Goal: Task Accomplishment & Management: Manage account settings

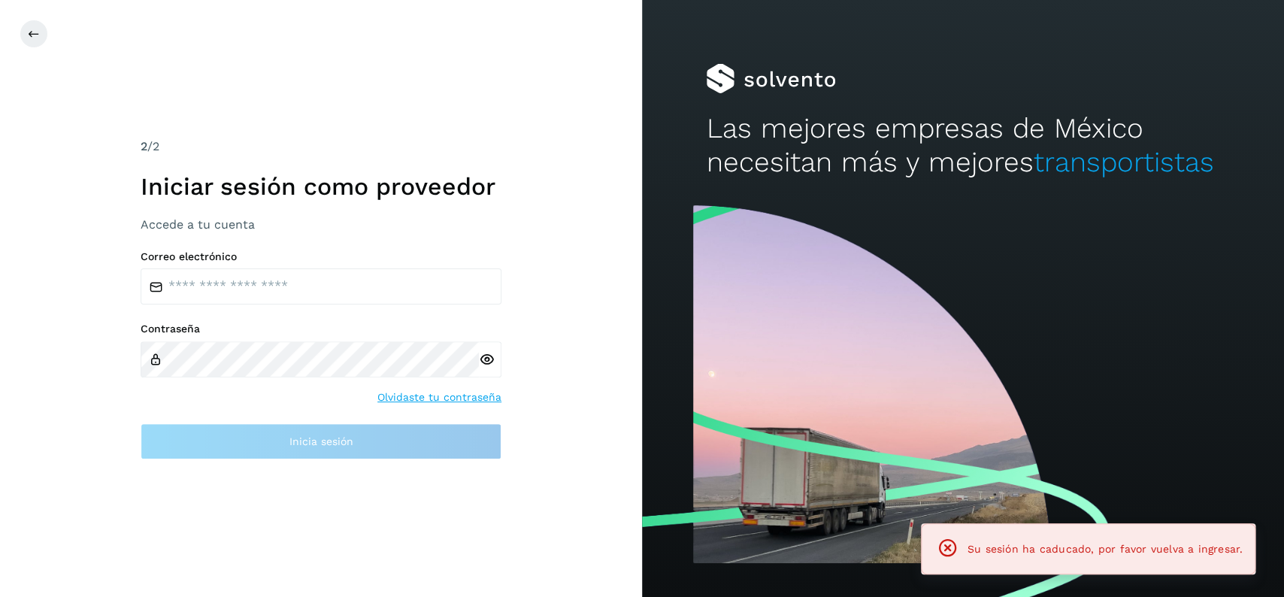
type input "**********"
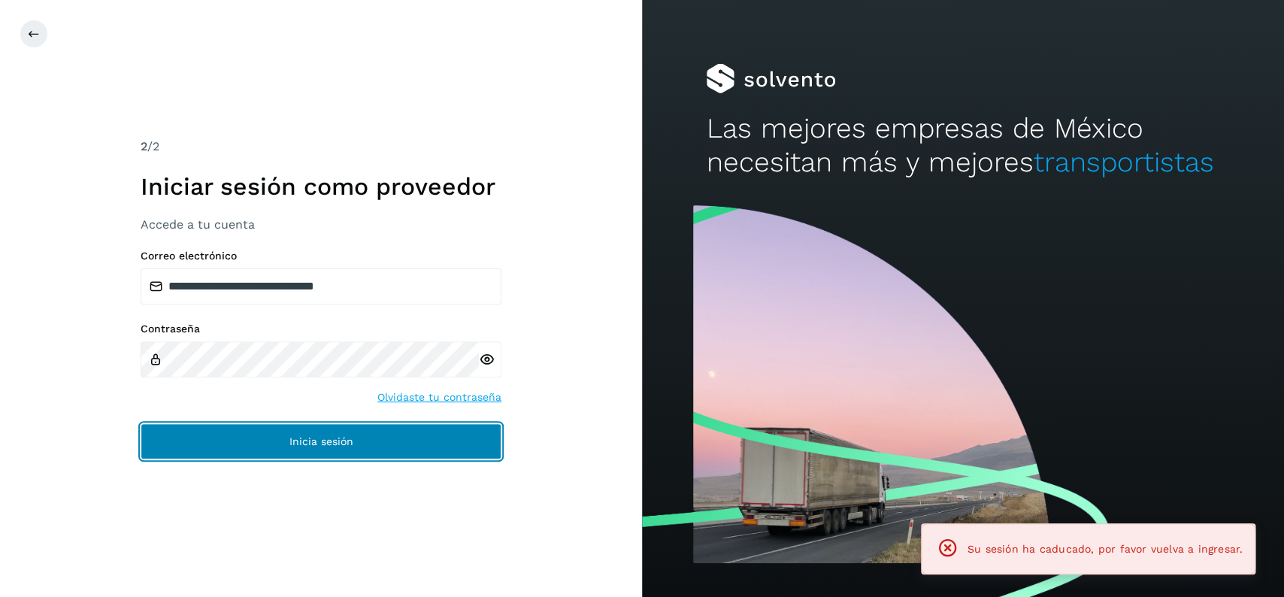
click at [297, 425] on button "Inicia sesión" at bounding box center [321, 441] width 361 height 36
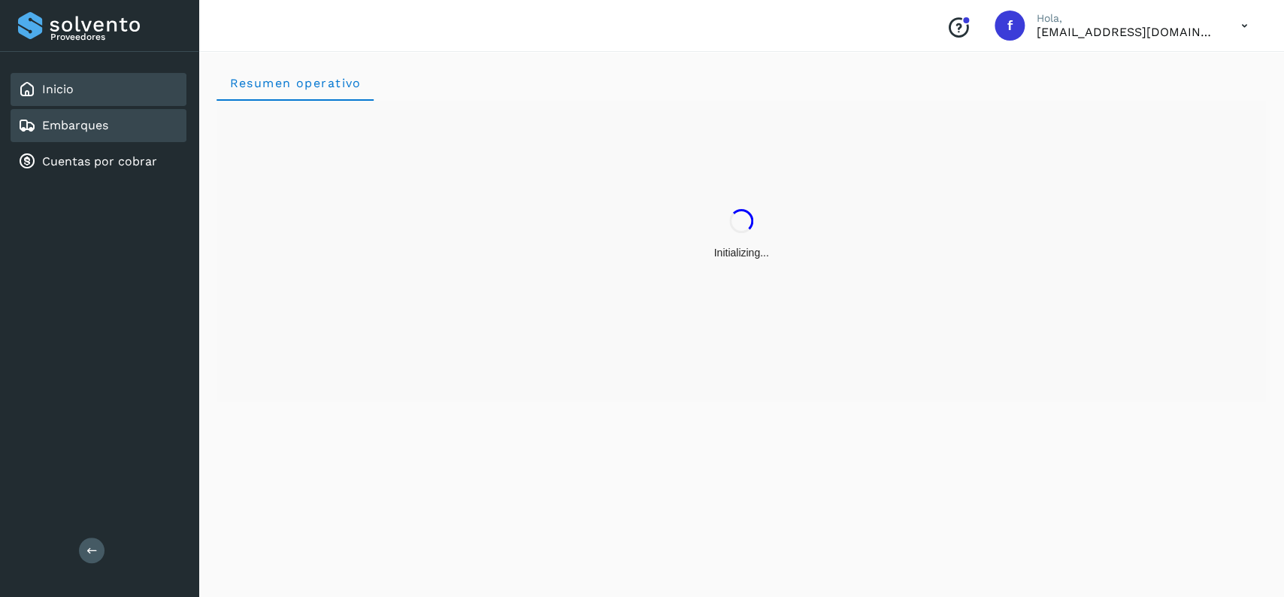
click at [139, 131] on div "Embarques" at bounding box center [99, 125] width 176 height 33
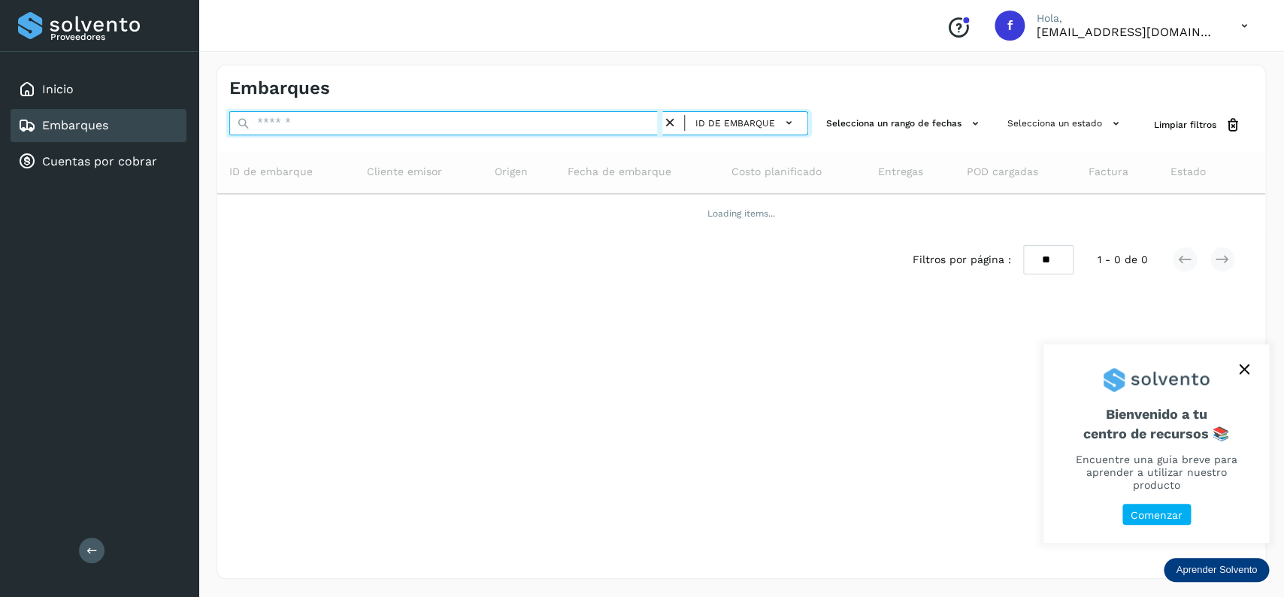
click at [319, 122] on input "text" at bounding box center [445, 123] width 433 height 24
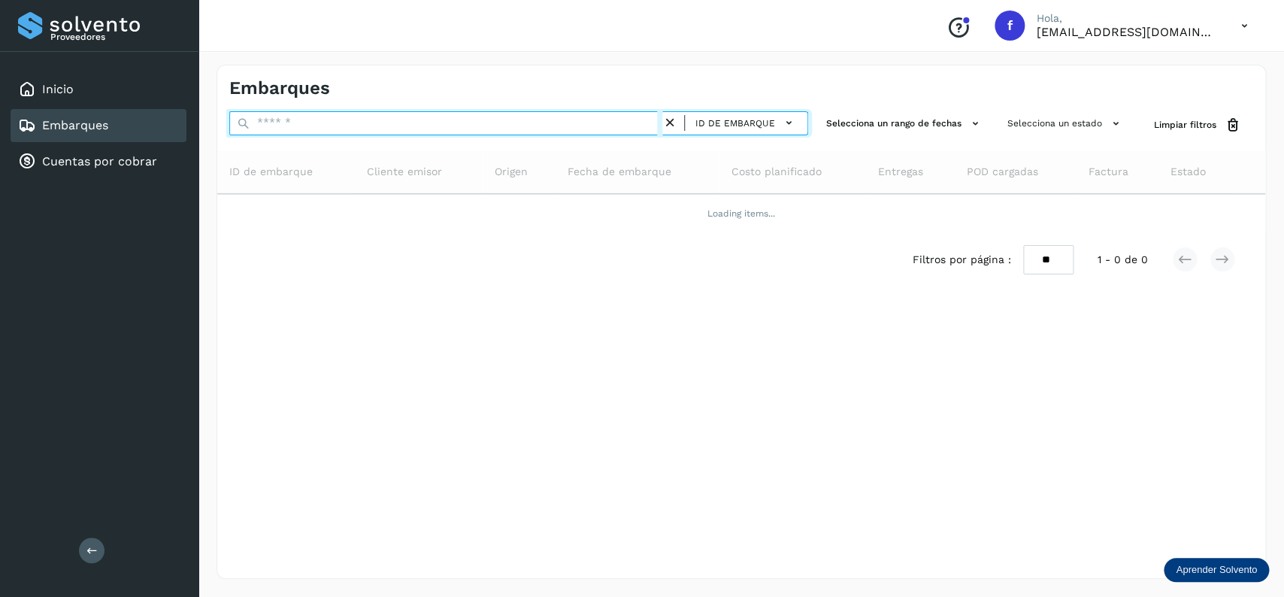
click at [319, 122] on input "text" at bounding box center [445, 123] width 433 height 24
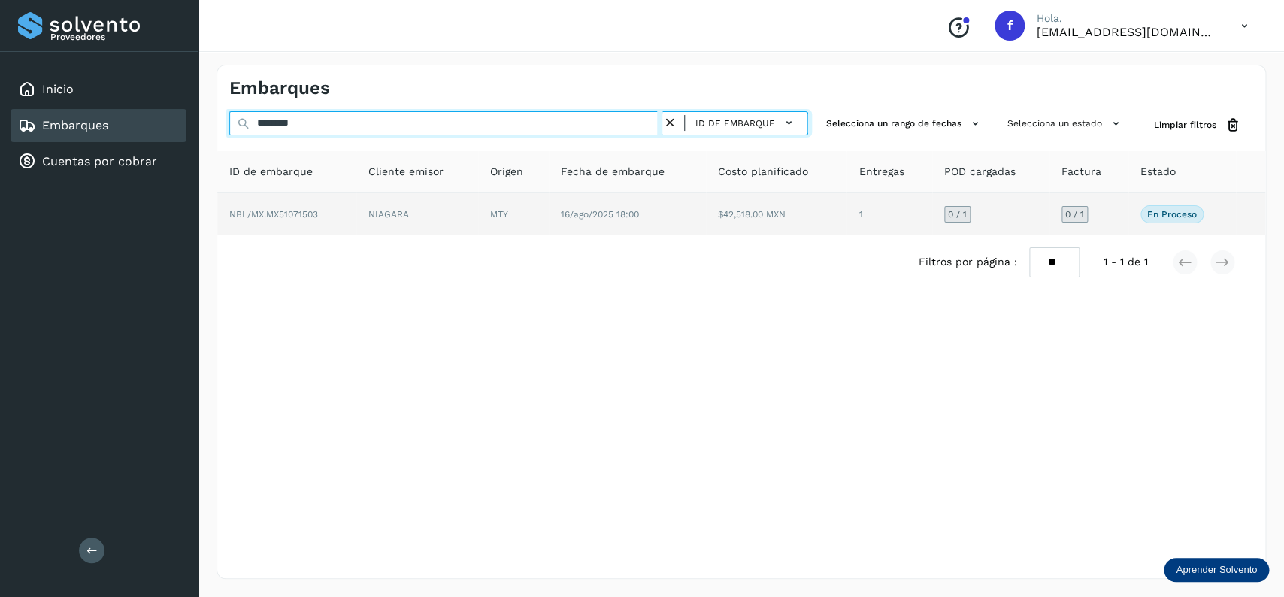
type input "********"
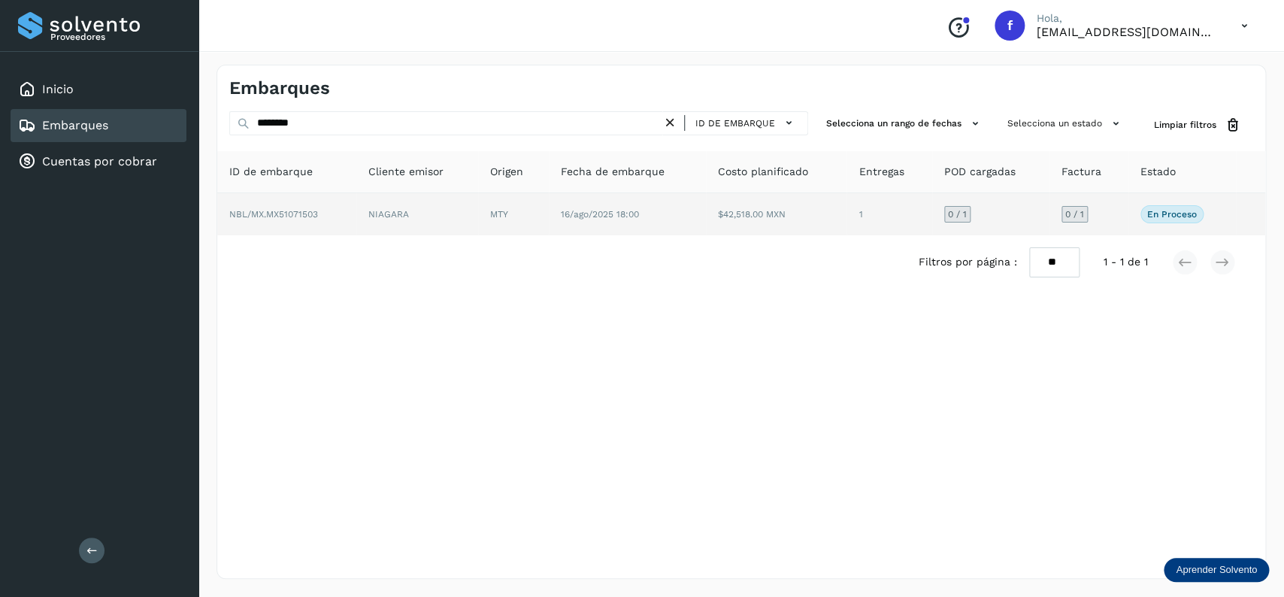
click at [706, 224] on td "16/ago/2025 18:00" at bounding box center [776, 214] width 141 height 42
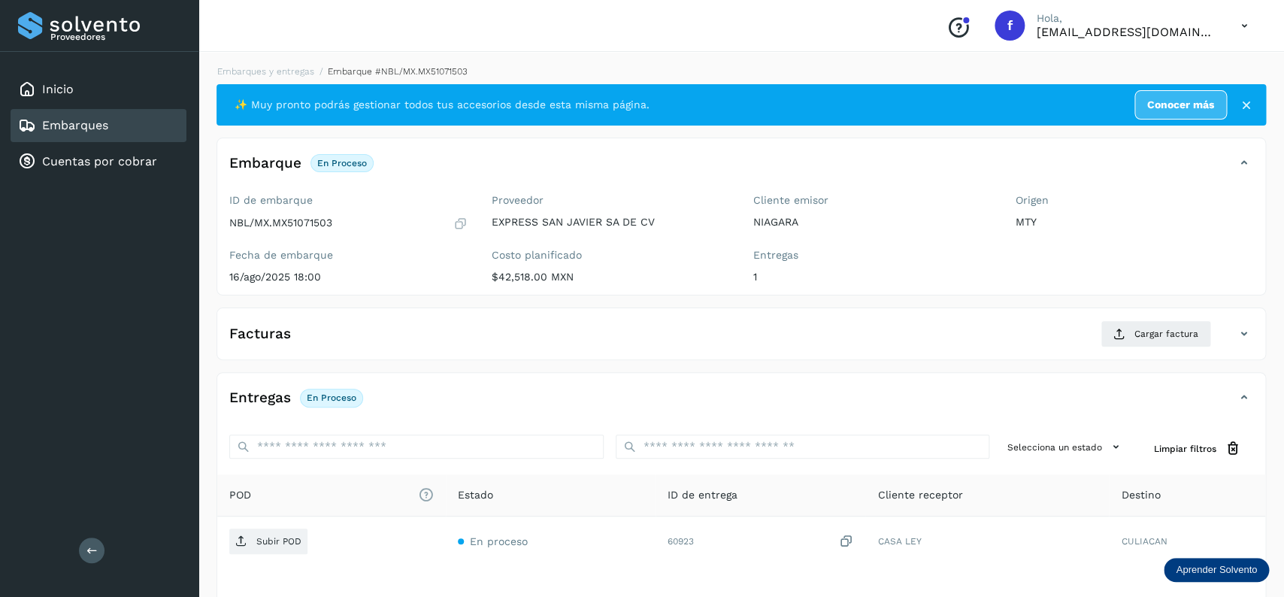
scroll to position [119, 0]
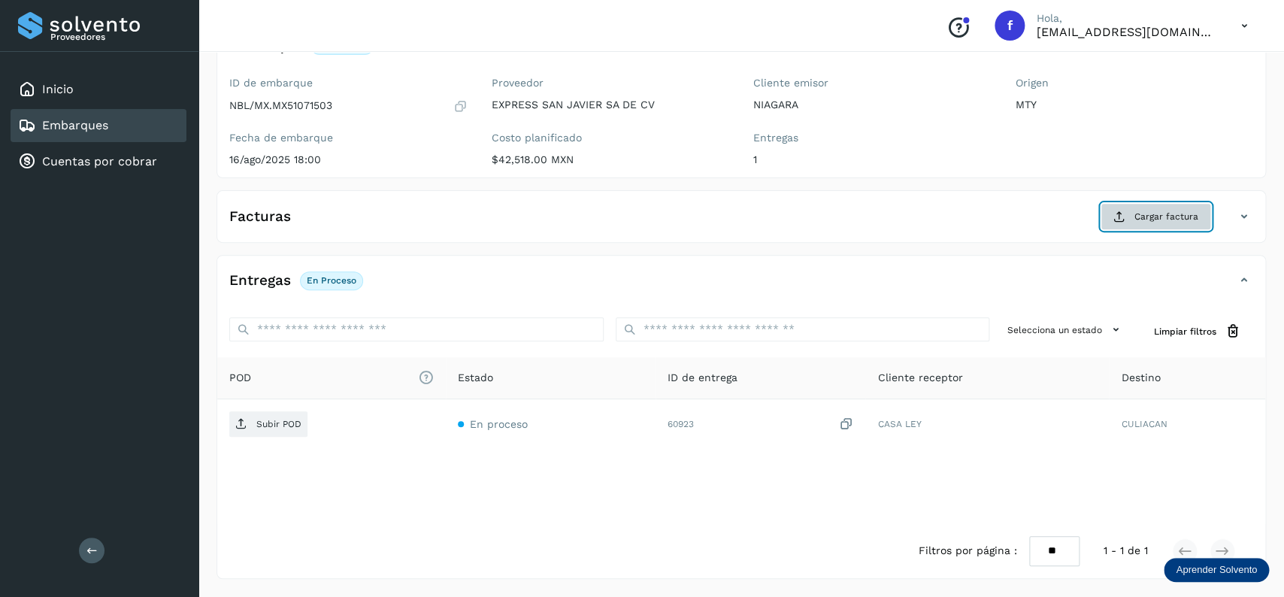
click at [1116, 213] on icon at bounding box center [1119, 216] width 12 height 12
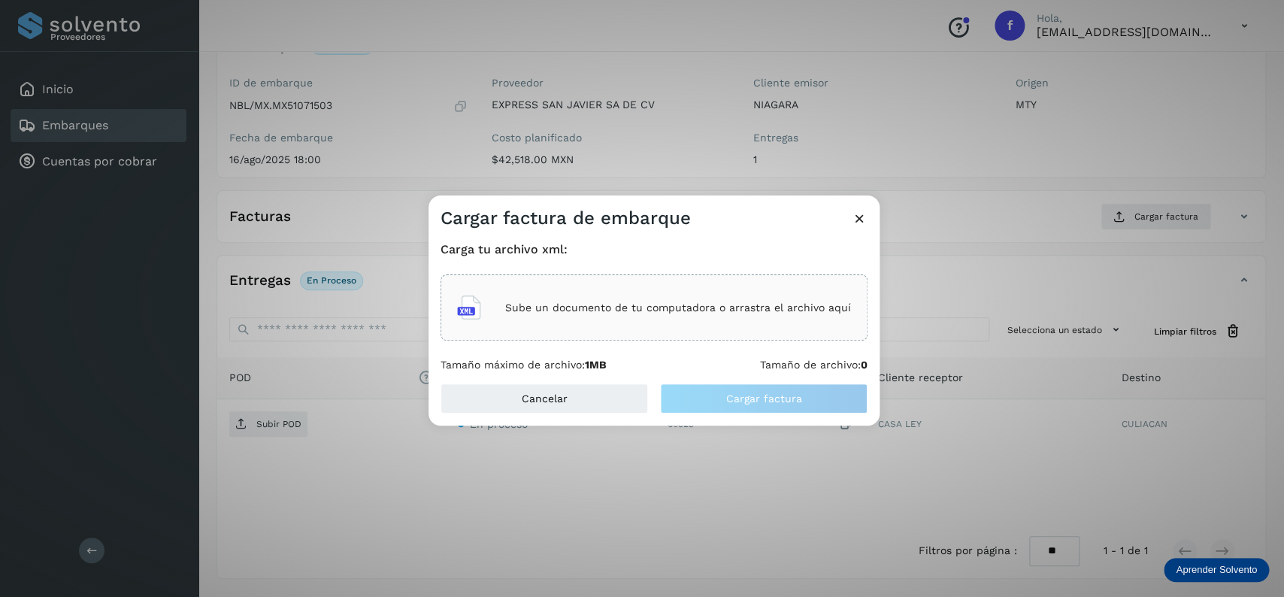
click at [700, 313] on p "Sube un documento de tu computadora o arrastra el archivo aquí" at bounding box center [678, 307] width 346 height 13
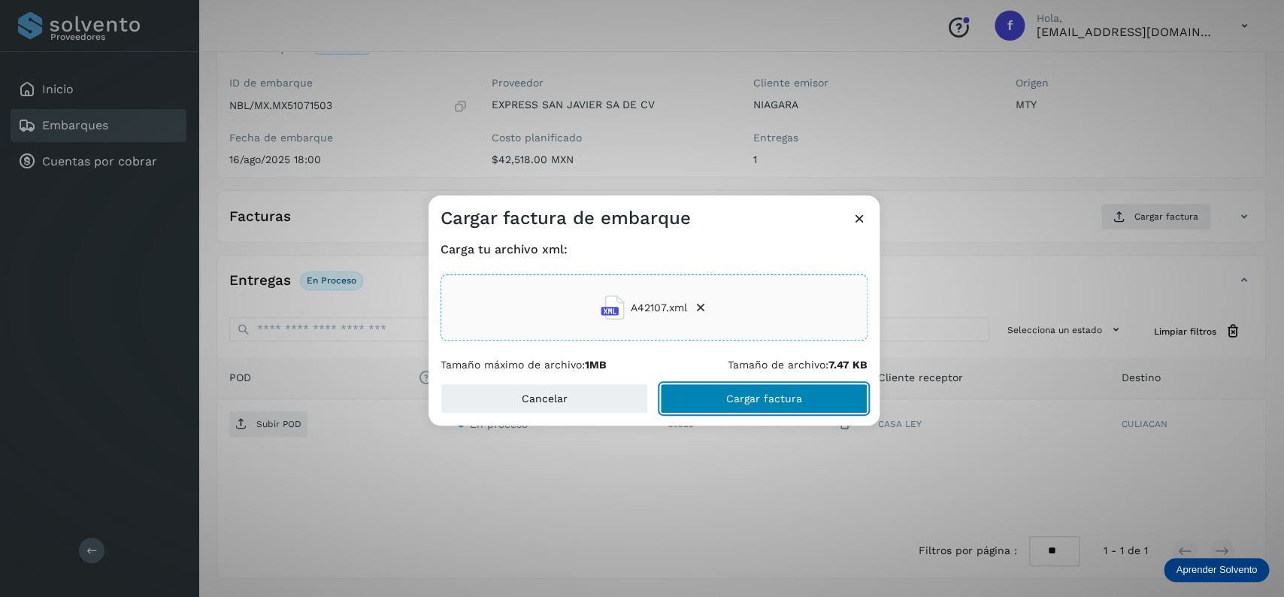
click at [795, 409] on button "Cargar factura" at bounding box center [763, 398] width 207 height 30
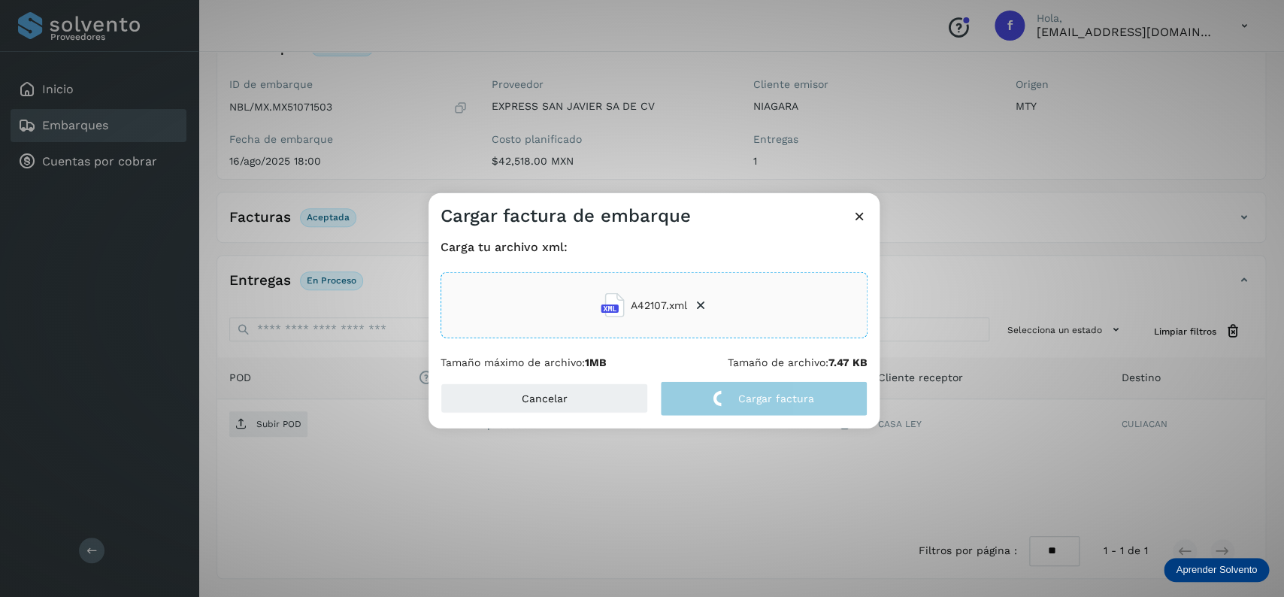
scroll to position [117, 0]
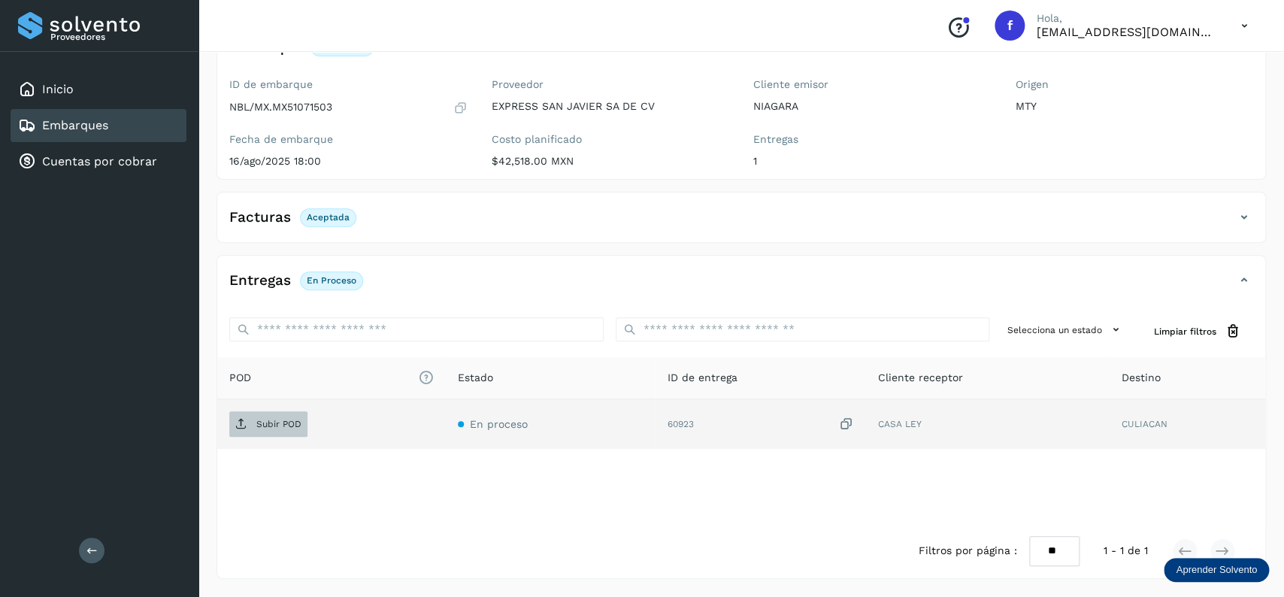
click at [266, 414] on span "Subir POD" at bounding box center [268, 424] width 78 height 24
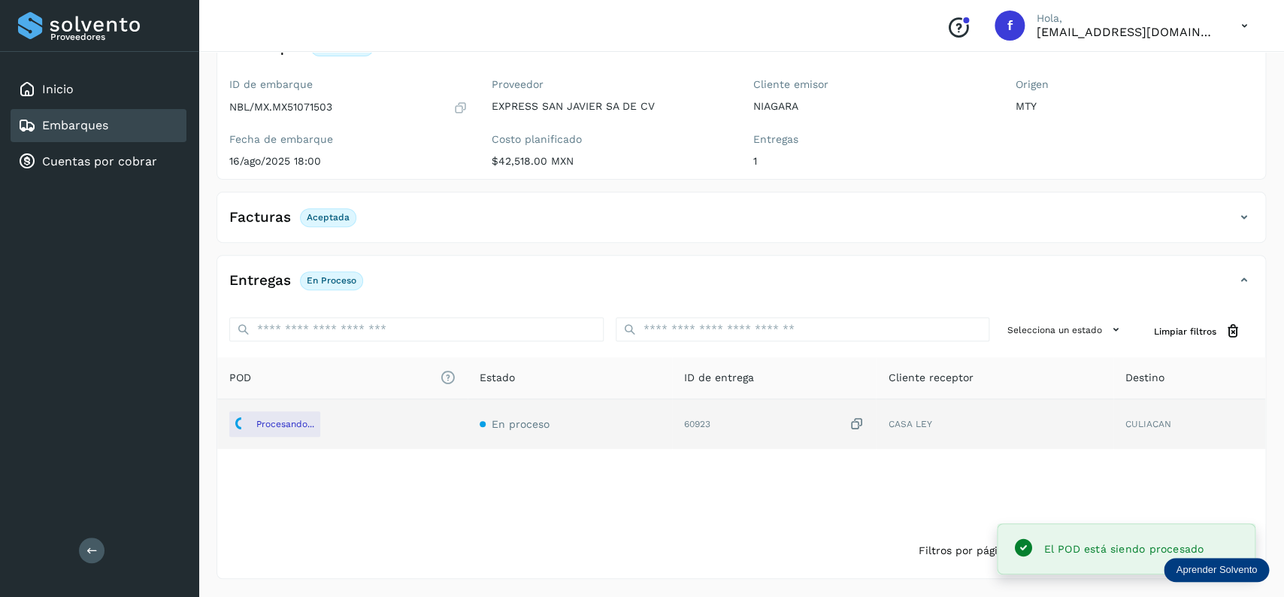
click at [107, 131] on link "Embarques" at bounding box center [75, 125] width 66 height 14
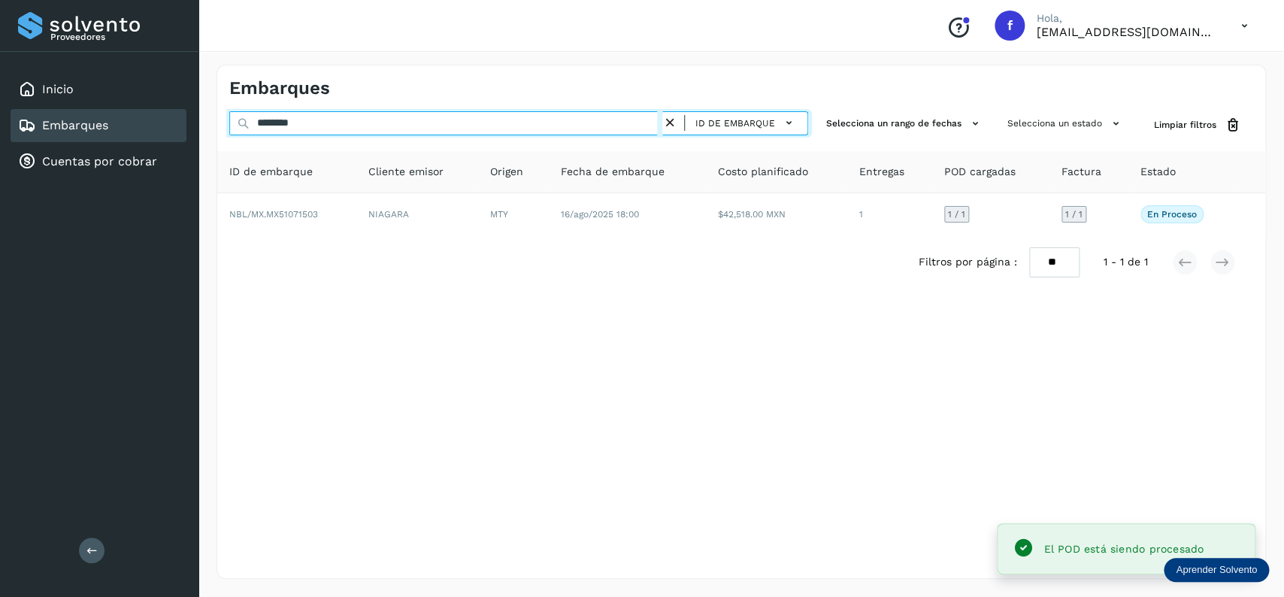
drag, startPoint x: 320, startPoint y: 125, endPoint x: 216, endPoint y: 132, distance: 103.9
click at [229, 132] on input "********" at bounding box center [445, 123] width 433 height 24
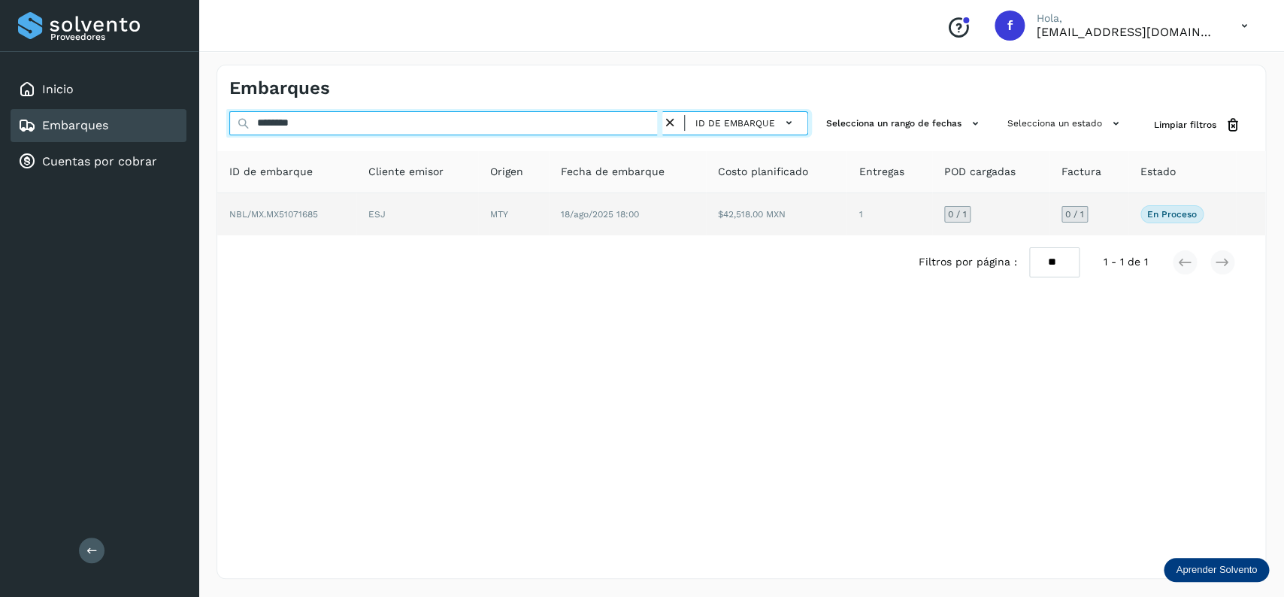
type input "********"
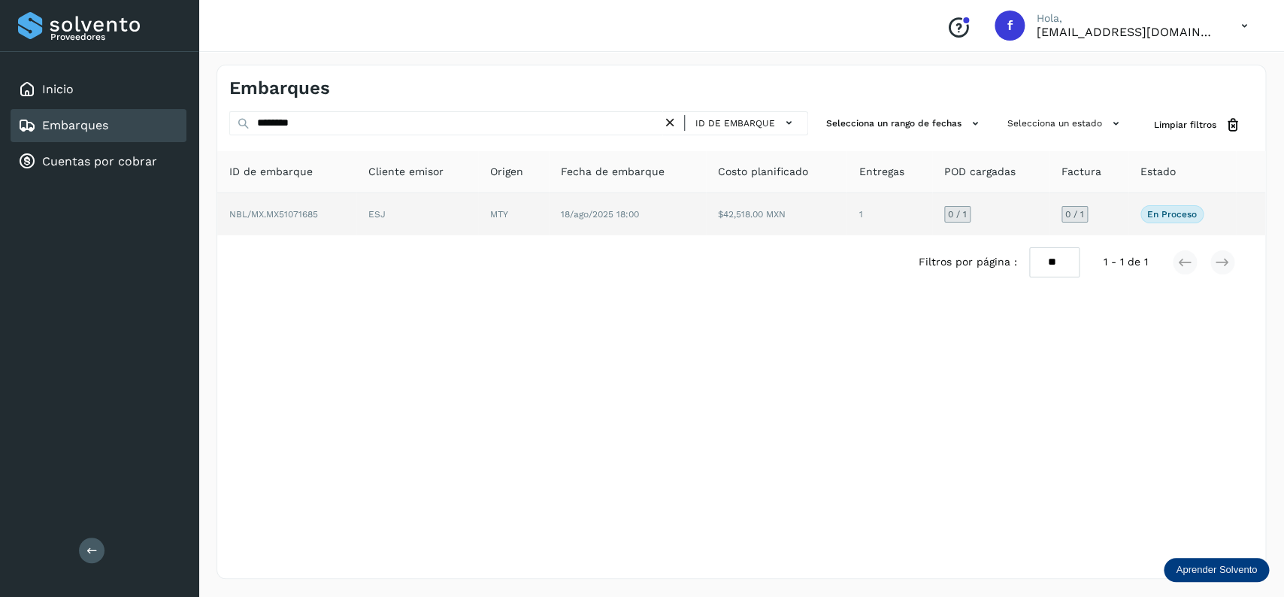
click at [846, 220] on td "$42,518.00 MXN" at bounding box center [888, 214] width 85 height 42
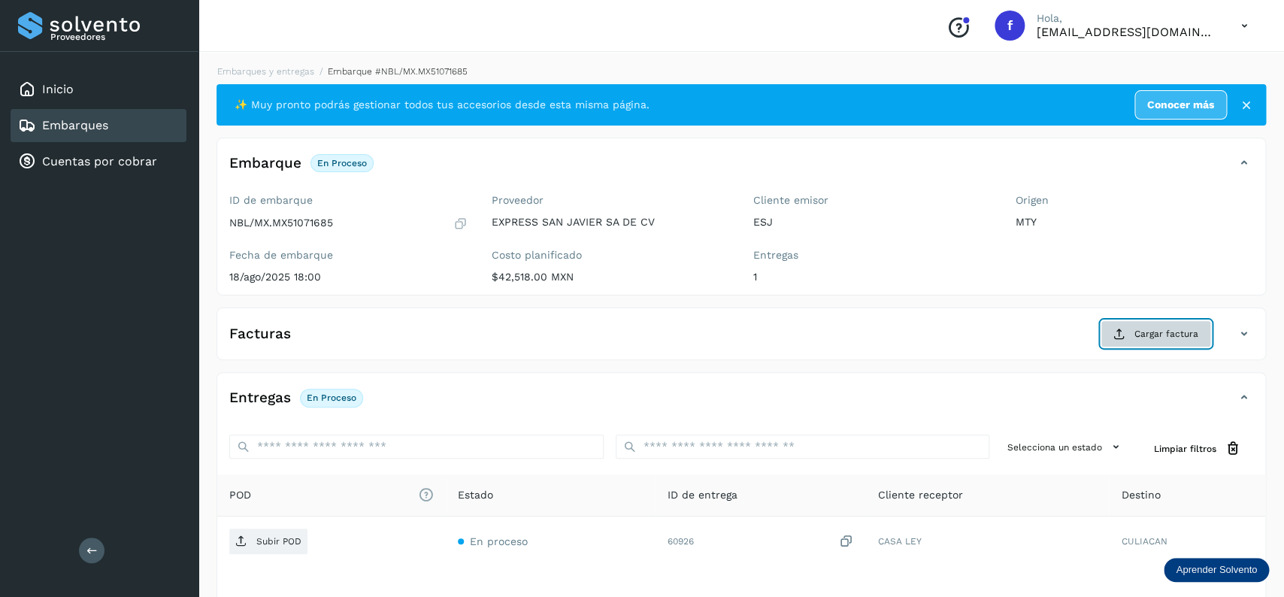
click at [1152, 337] on span "Cargar factura" at bounding box center [1166, 334] width 64 height 14
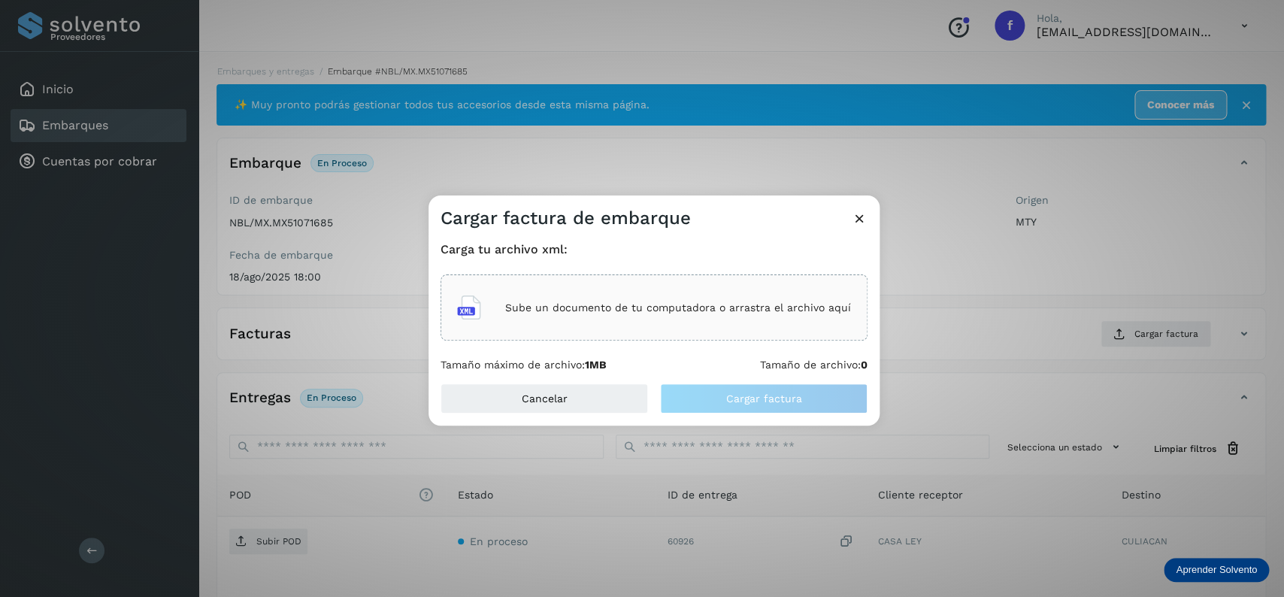
click at [688, 290] on div "Sube un documento de tu computadora o arrastra el archivo aquí" at bounding box center [654, 307] width 394 height 41
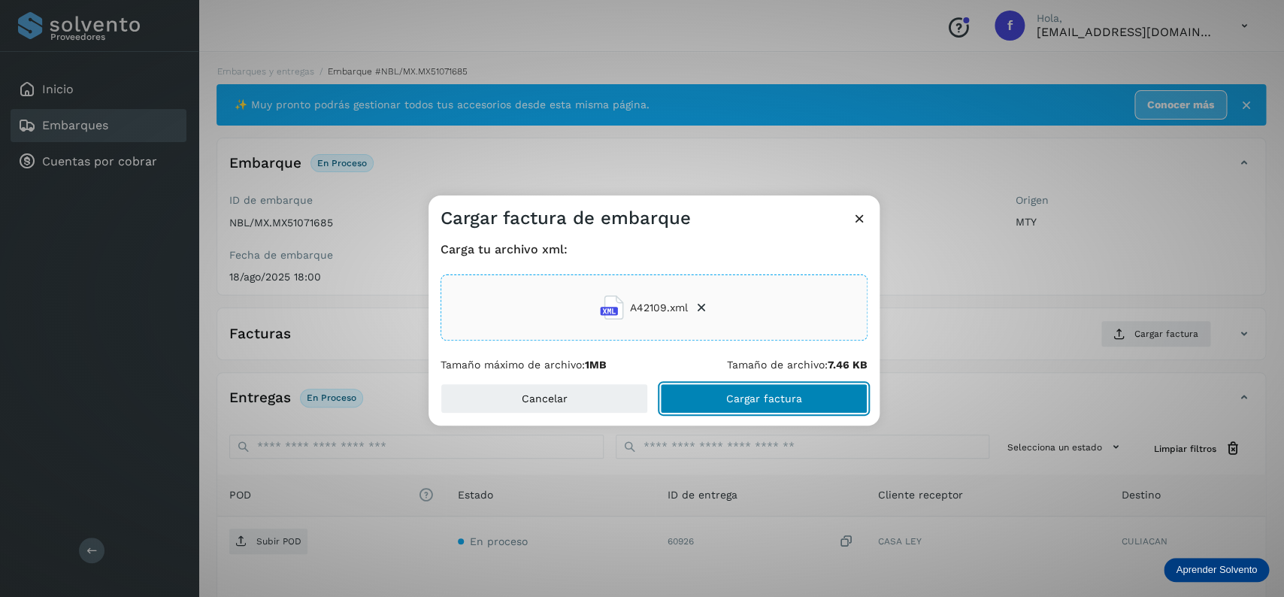
click at [762, 391] on button "Cargar factura" at bounding box center [763, 398] width 207 height 30
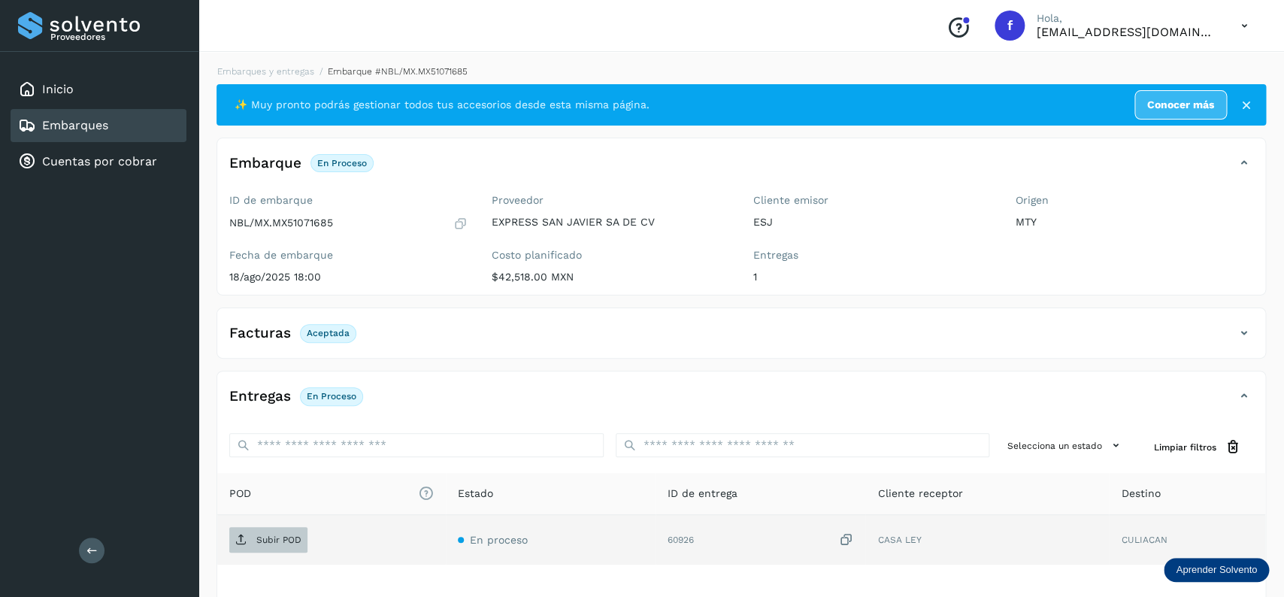
click at [285, 548] on span "Subir POD" at bounding box center [268, 540] width 78 height 24
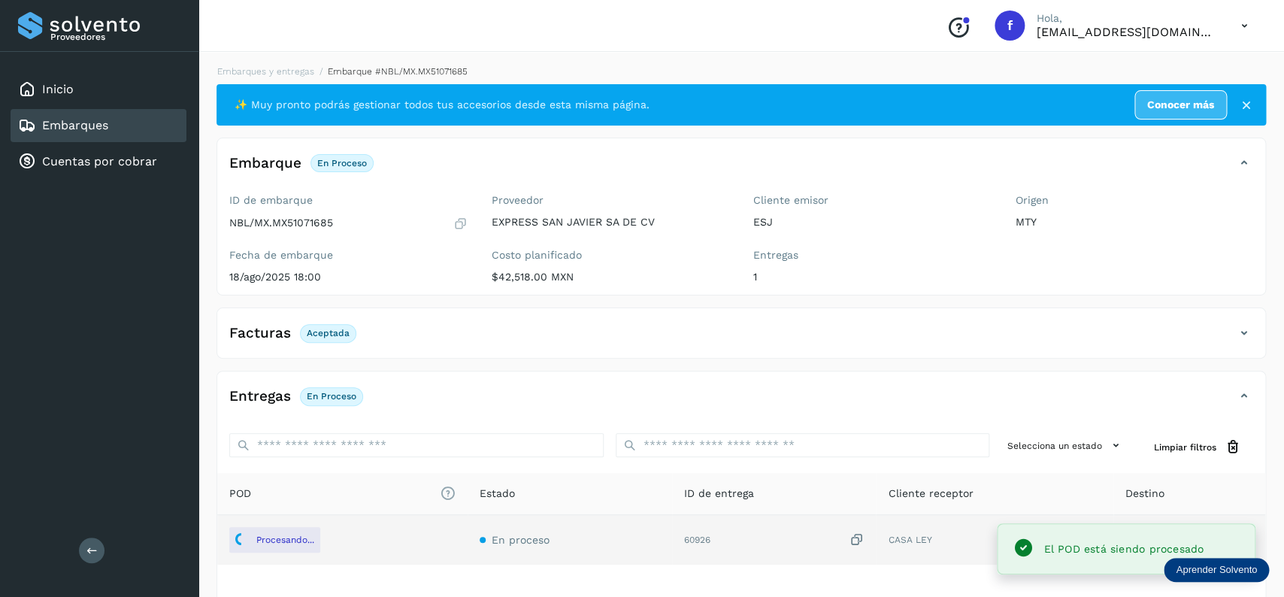
click at [150, 120] on div "Embarques" at bounding box center [99, 125] width 176 height 33
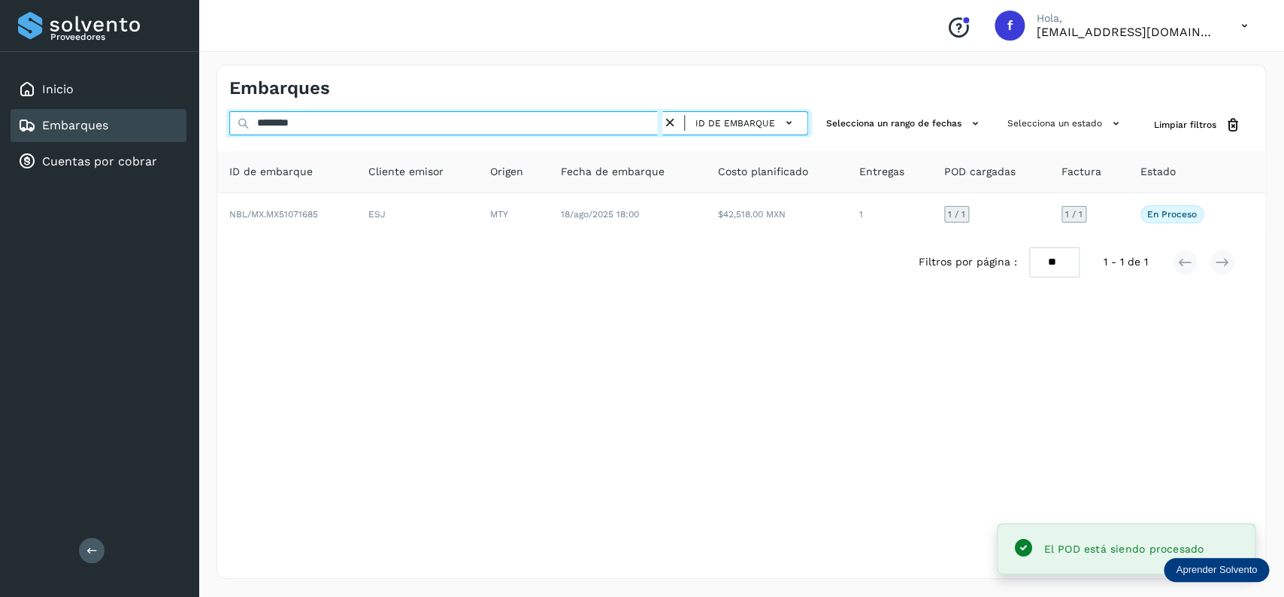
drag, startPoint x: 352, startPoint y: 128, endPoint x: 203, endPoint y: 124, distance: 148.9
click at [229, 124] on input "********" at bounding box center [445, 123] width 433 height 24
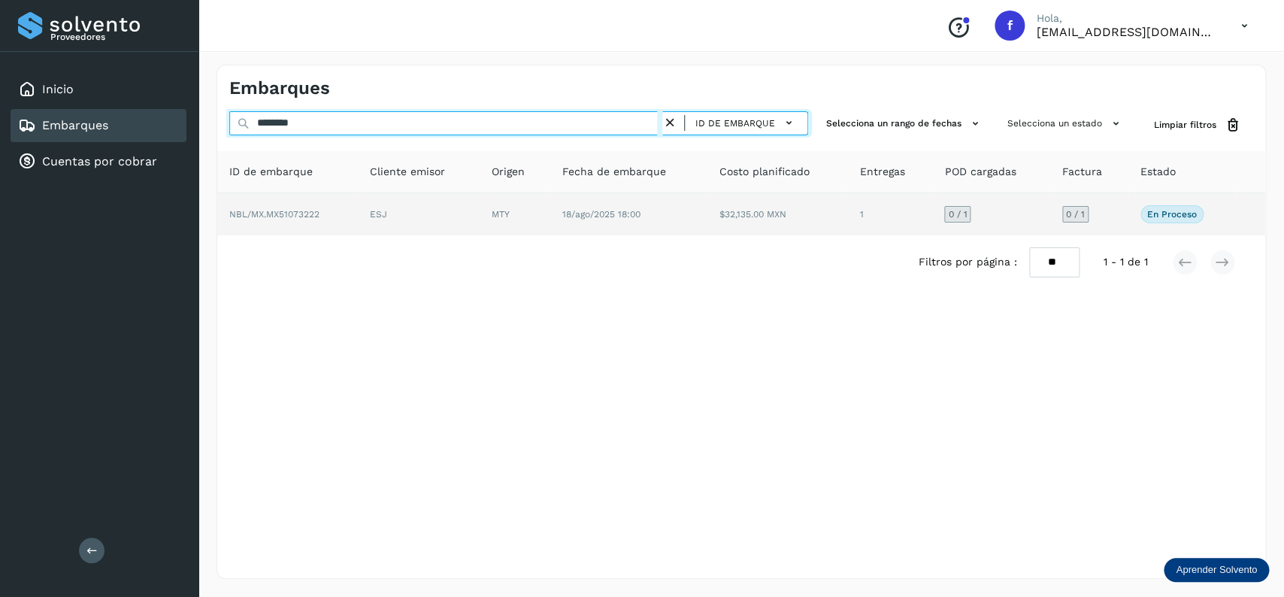
type input "********"
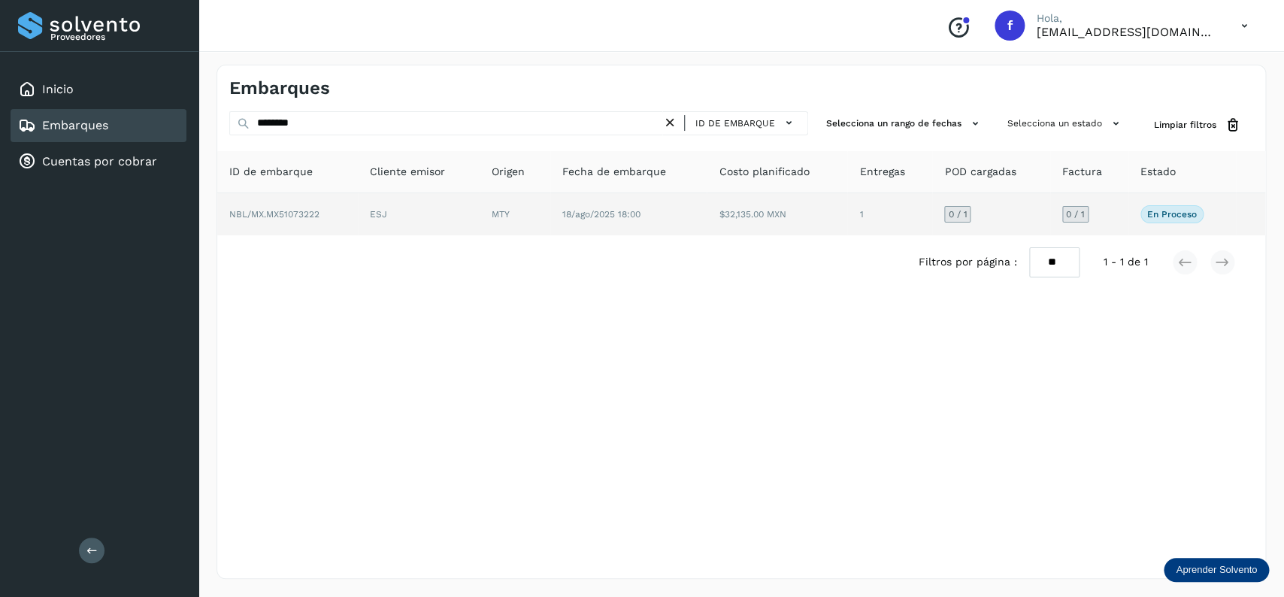
click at [706, 218] on td "18/ago/2025 18:00" at bounding box center [776, 214] width 141 height 42
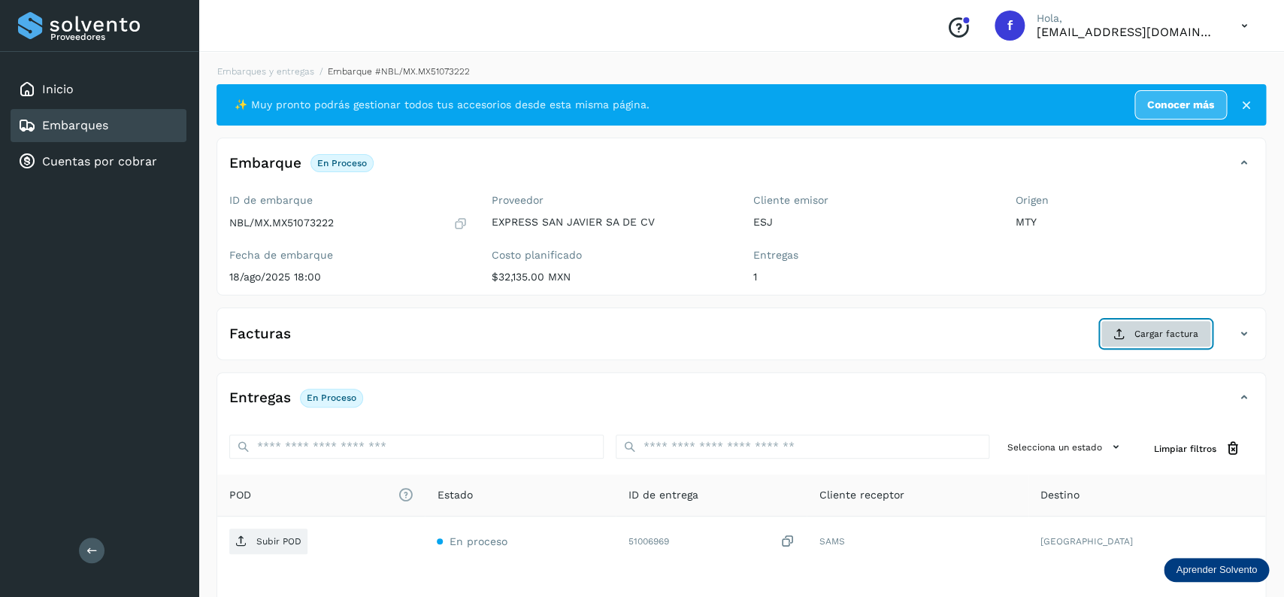
click at [1118, 327] on button "Cargar factura" at bounding box center [1155, 333] width 110 height 27
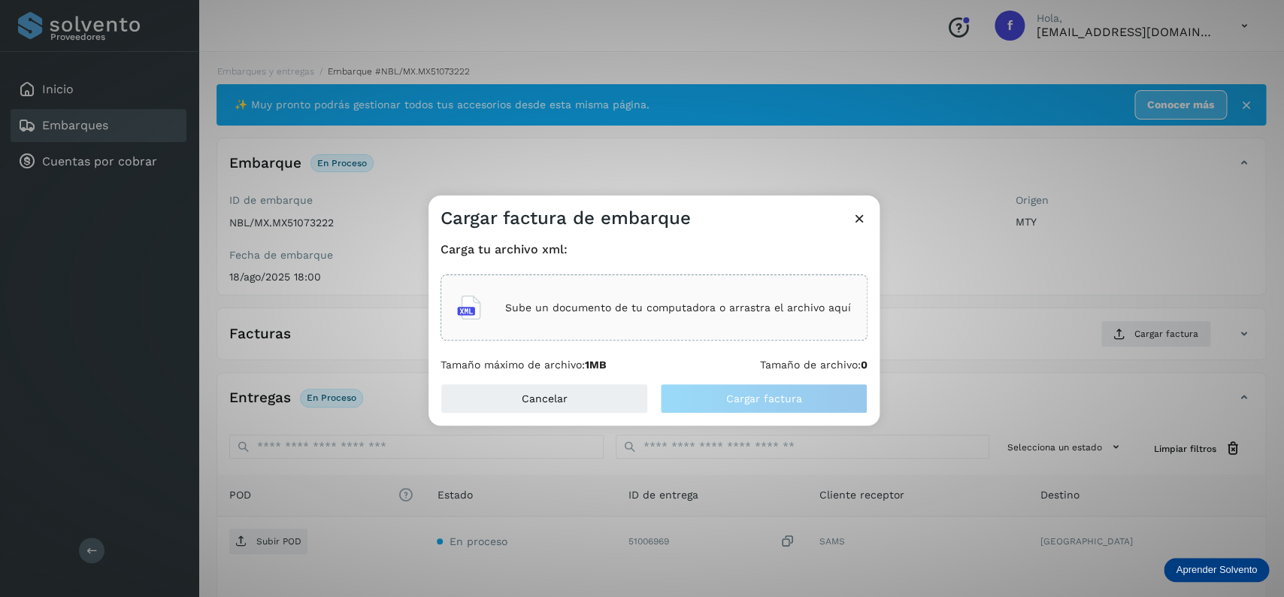
click at [622, 320] on div "Sube un documento de tu computadora o arrastra el archivo aquí" at bounding box center [654, 307] width 394 height 41
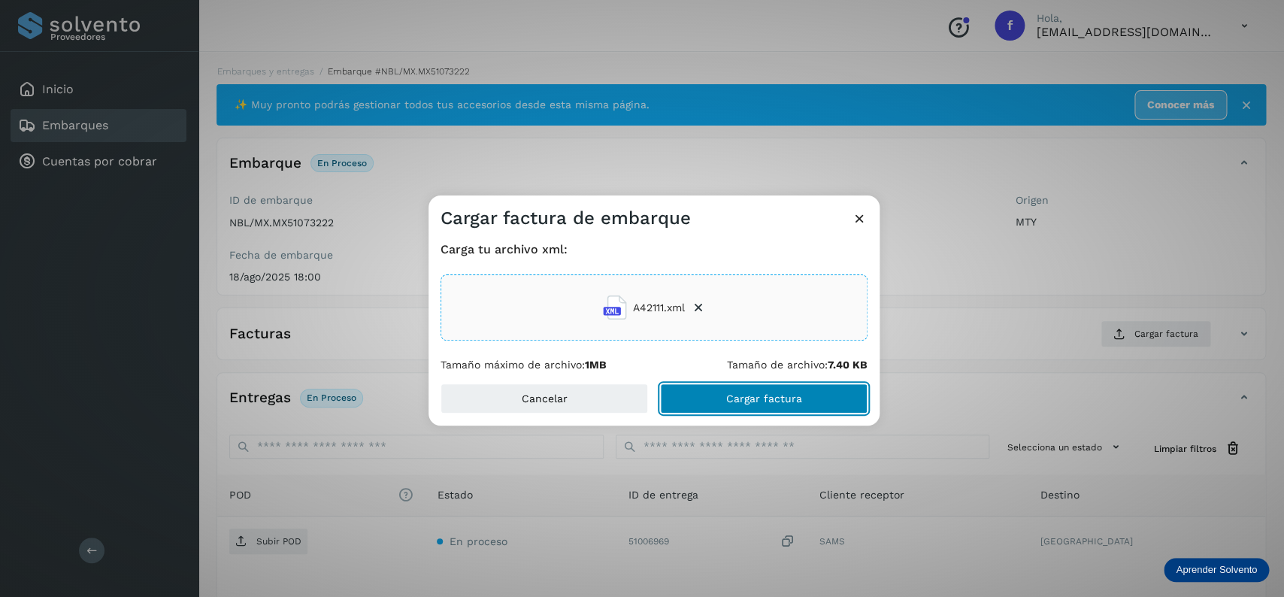
click at [722, 389] on button "Cargar factura" at bounding box center [763, 398] width 207 height 30
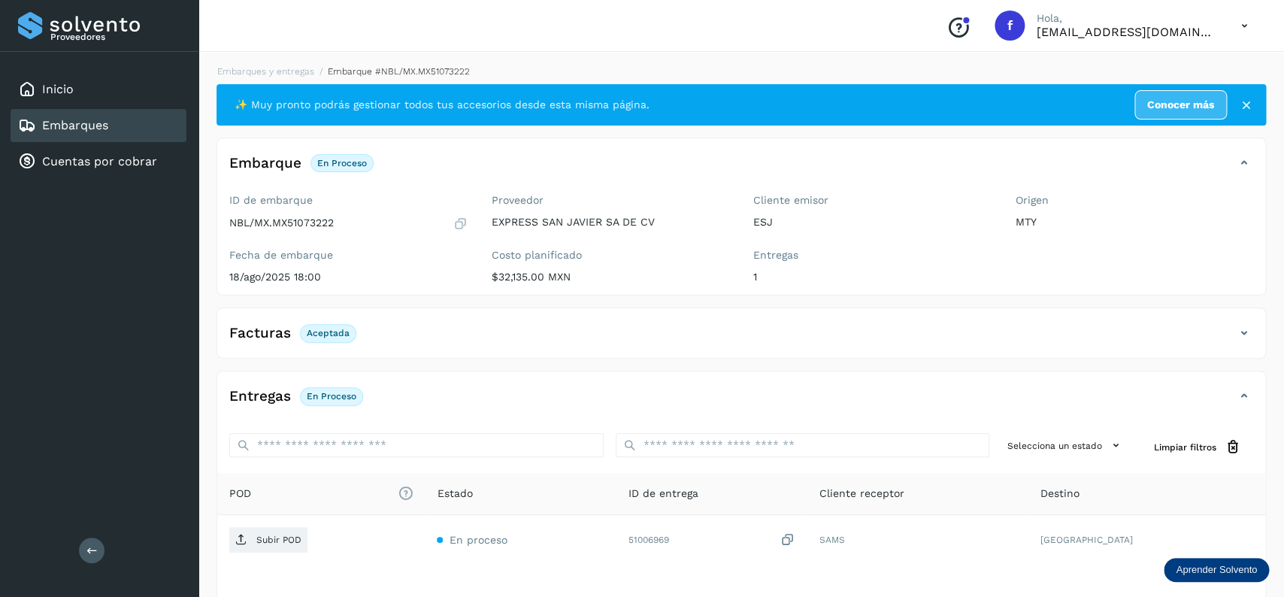
scroll to position [117, 0]
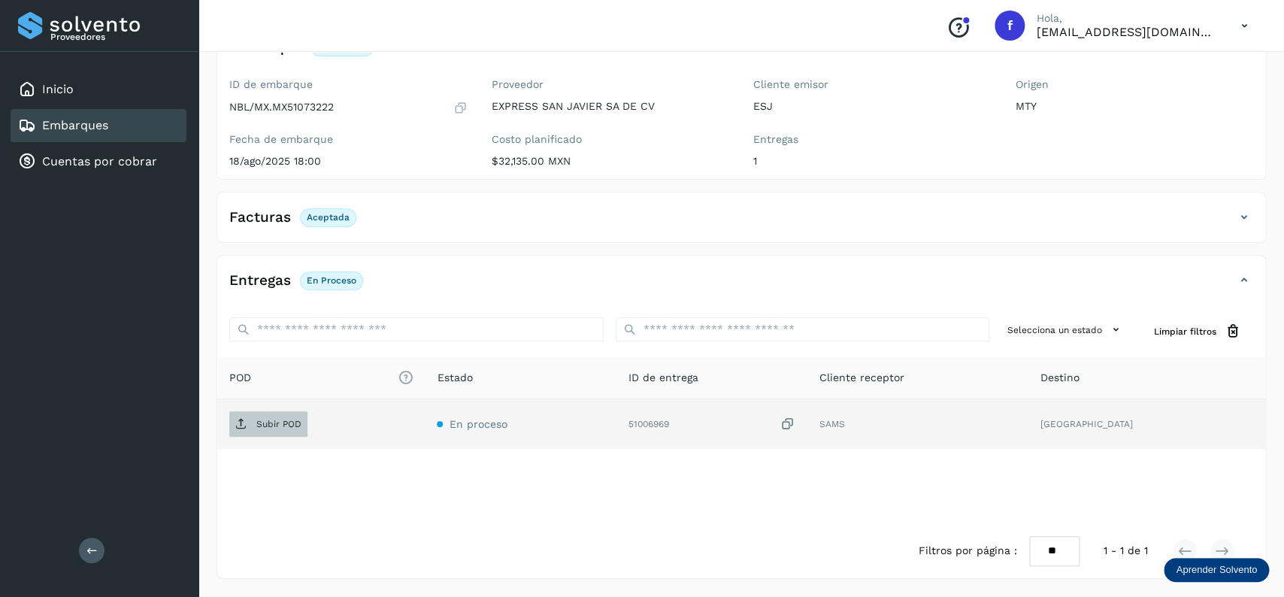
click at [277, 427] on p "Subir POD" at bounding box center [278, 424] width 45 height 11
click at [135, 127] on div "Embarques" at bounding box center [99, 125] width 176 height 33
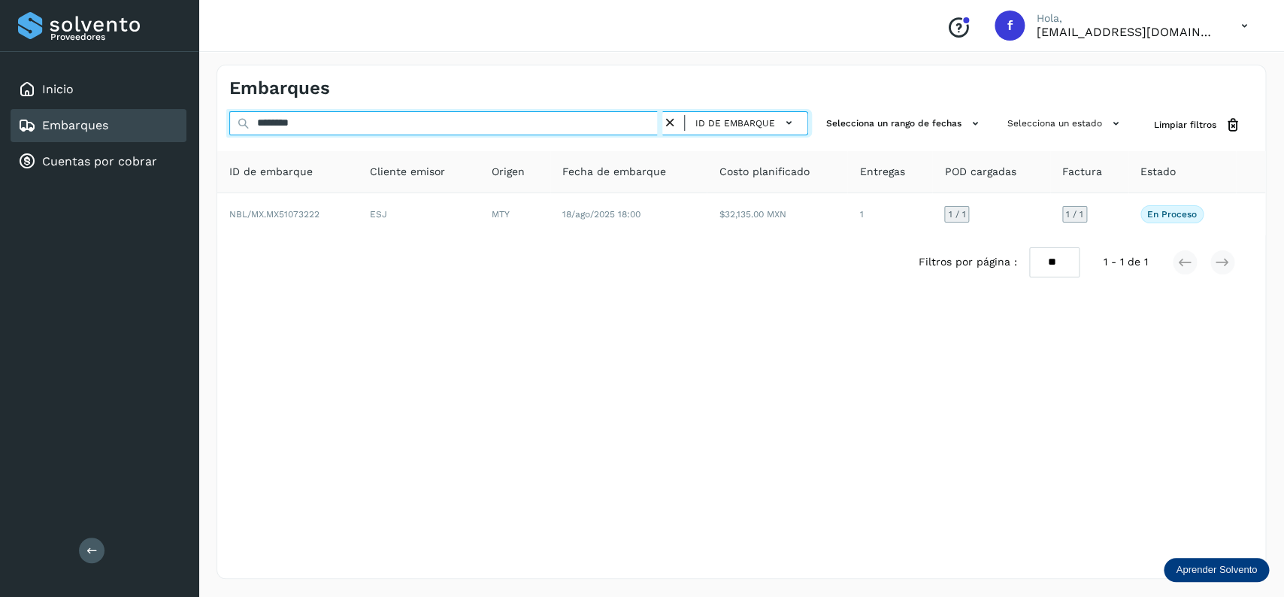
drag, startPoint x: 258, startPoint y: 123, endPoint x: 228, endPoint y: 123, distance: 30.1
click at [229, 123] on input "********" at bounding box center [445, 123] width 433 height 24
type input "********"
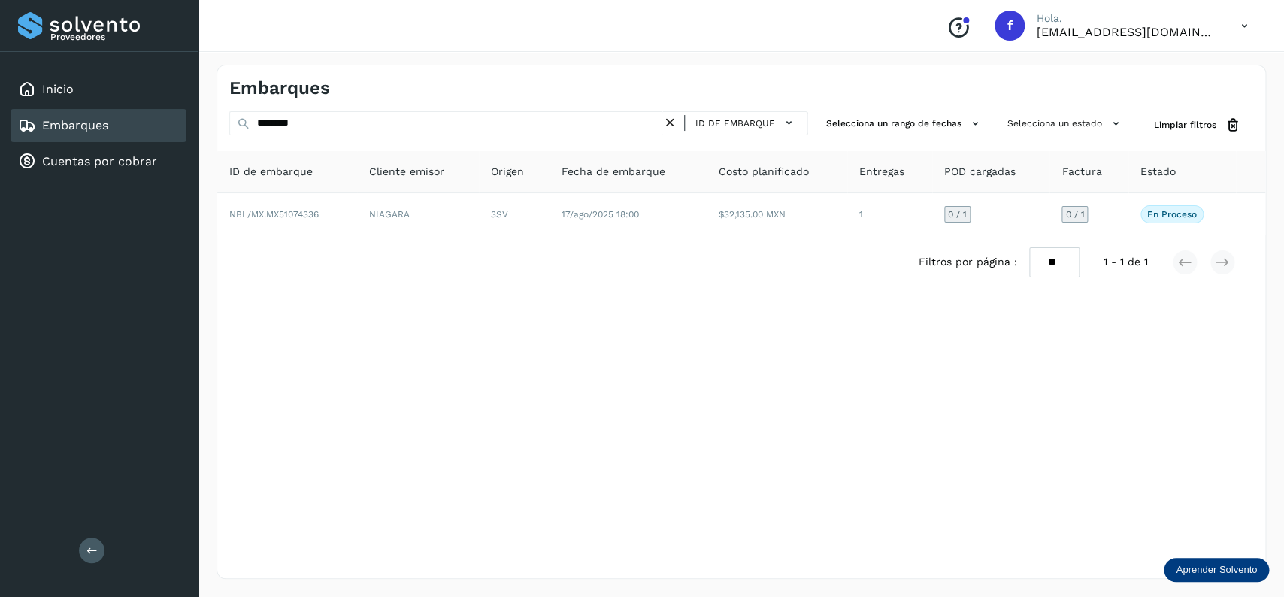
click at [800, 237] on div "Filtros por página : ** ** ** 1 - 1 de 1" at bounding box center [741, 262] width 1048 height 54
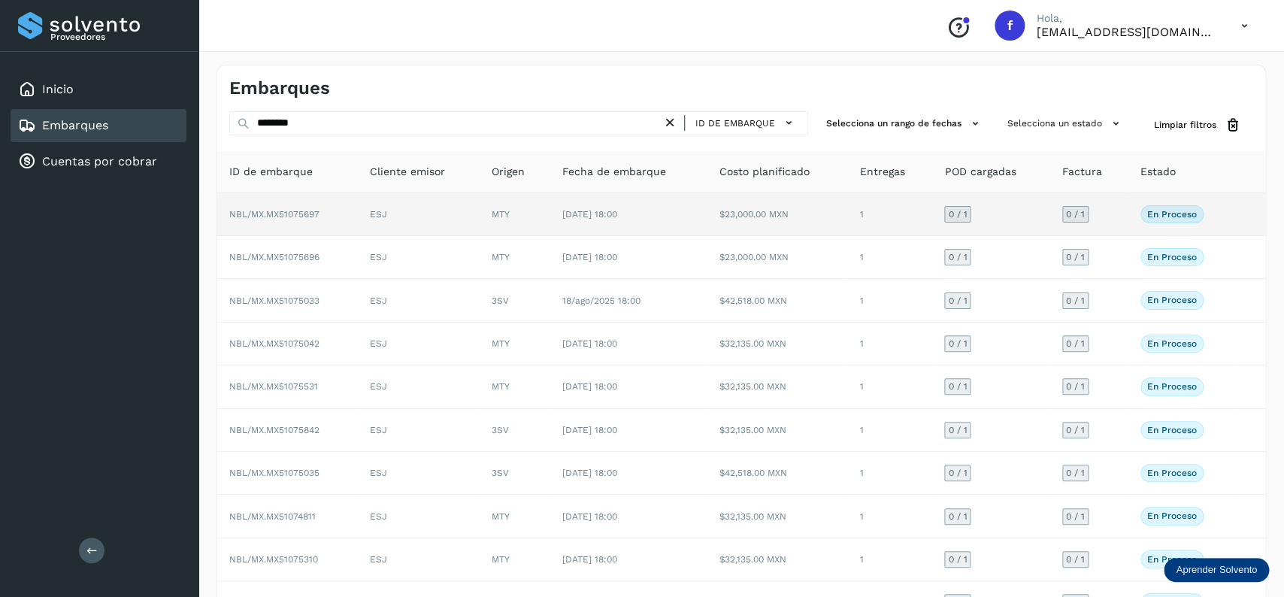
click at [800, 216] on td "$23,000.00 MXN" at bounding box center [776, 214] width 141 height 43
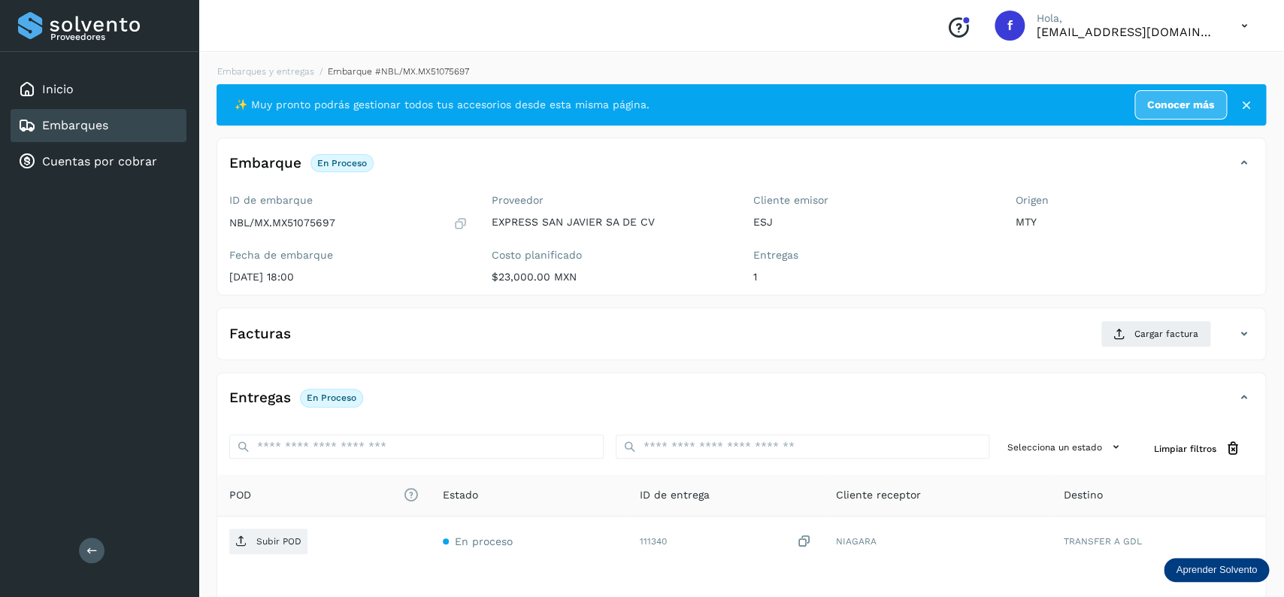
click at [117, 135] on div "Embarques" at bounding box center [99, 125] width 176 height 33
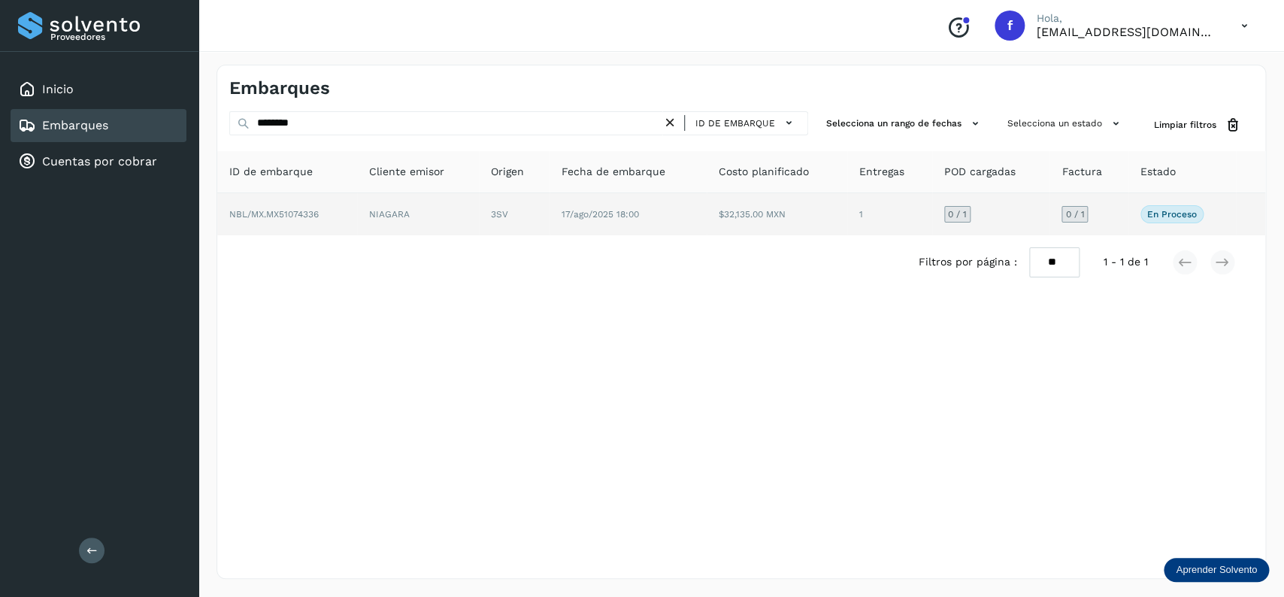
click at [549, 210] on td "3SV" at bounding box center [627, 214] width 157 height 42
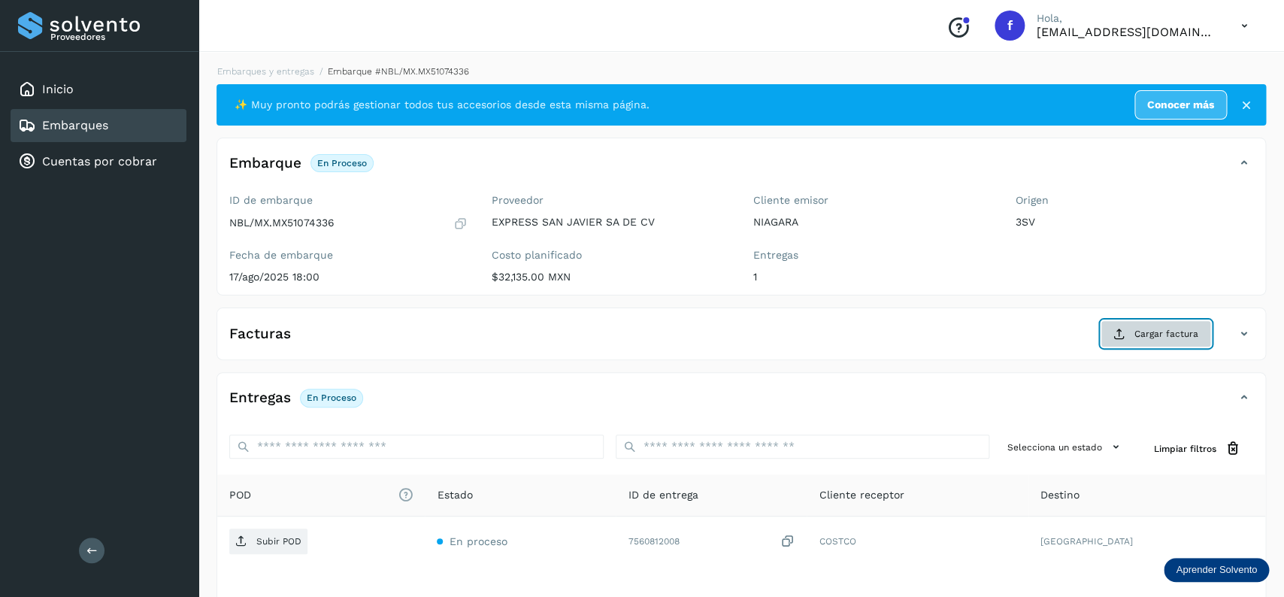
click at [1199, 331] on button "Cargar factura" at bounding box center [1155, 333] width 110 height 27
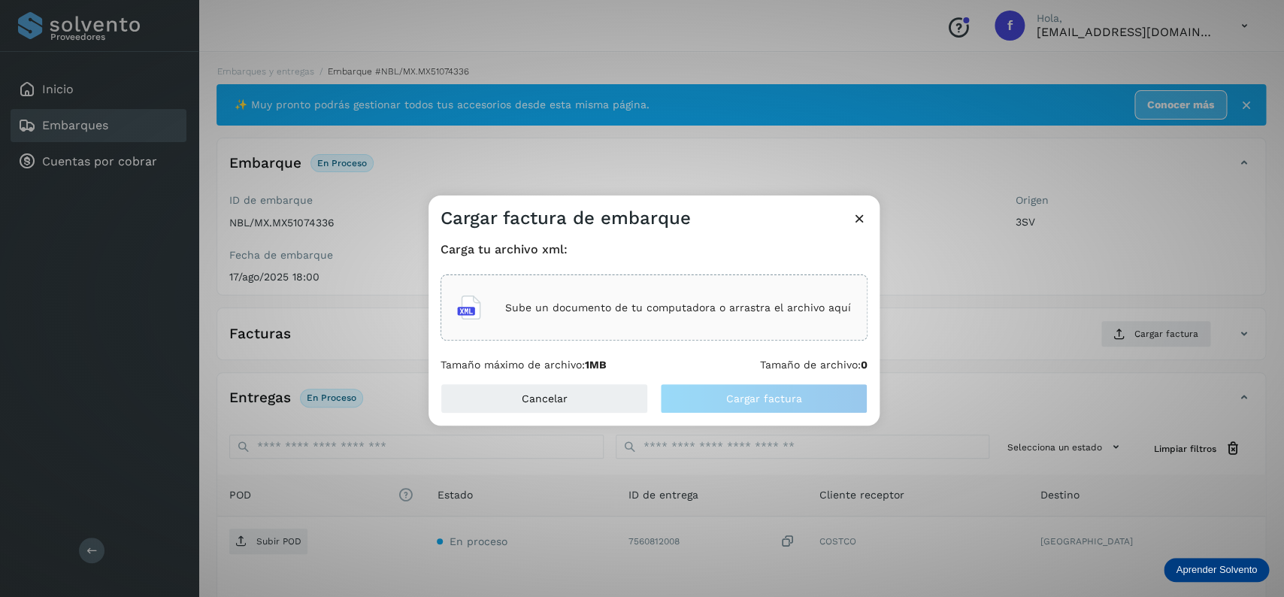
click at [822, 305] on p "Sube un documento de tu computadora o arrastra el archivo aquí" at bounding box center [678, 307] width 346 height 13
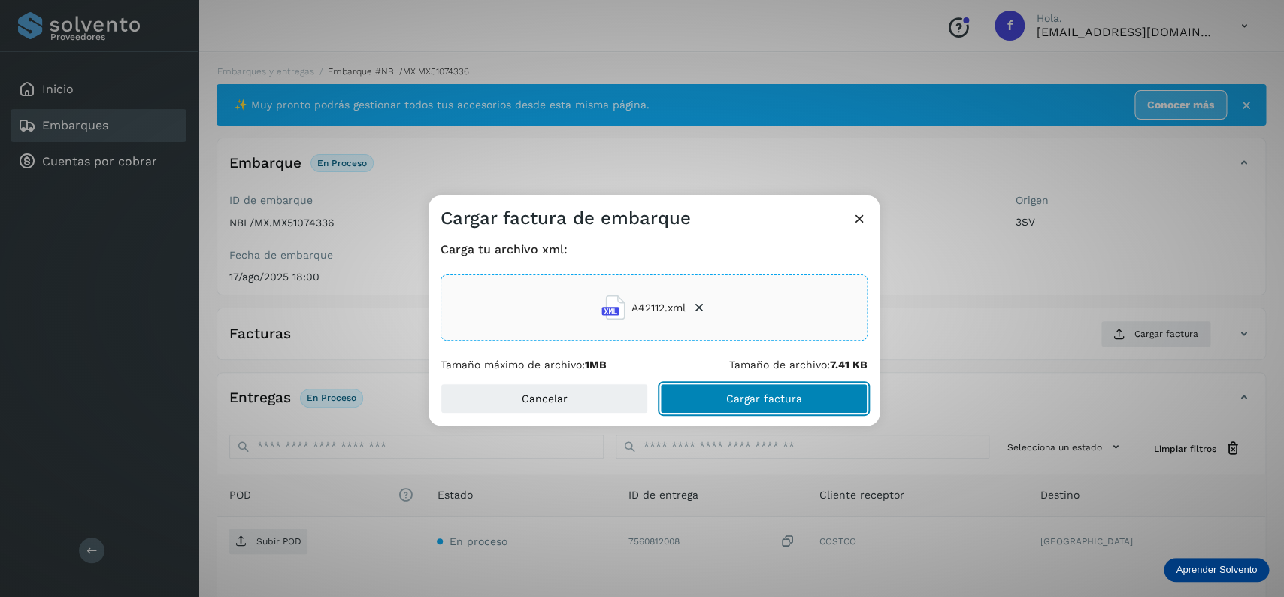
drag, startPoint x: 822, startPoint y: 305, endPoint x: 717, endPoint y: 412, distance: 149.9
click at [717, 412] on button "Cargar factura" at bounding box center [763, 398] width 207 height 30
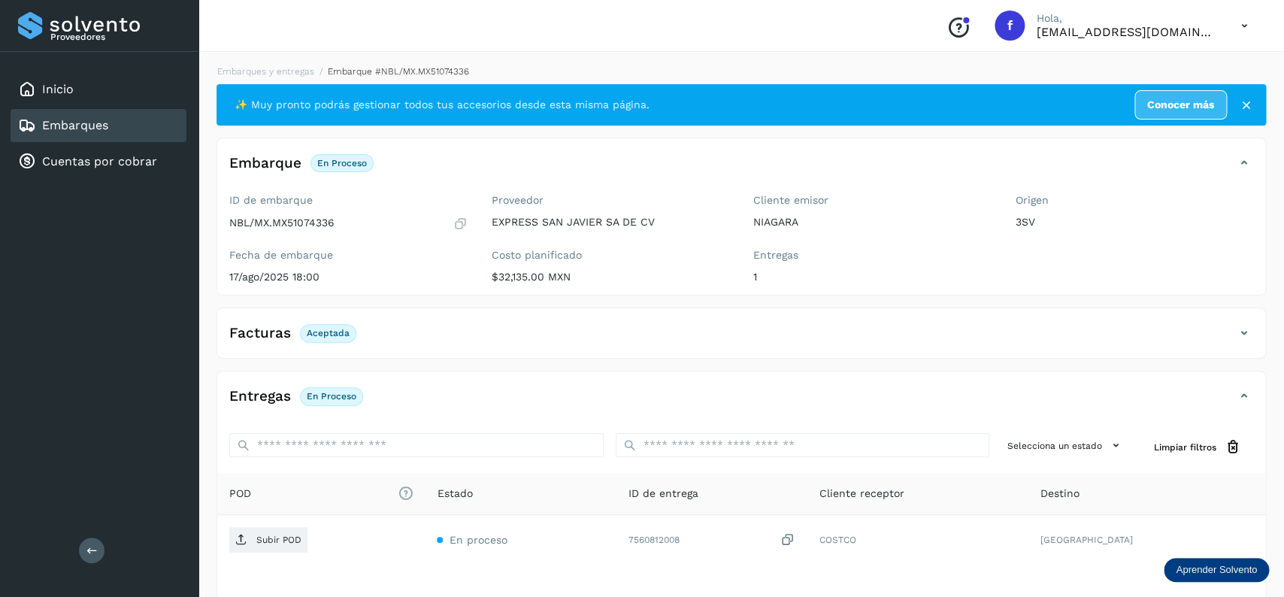
scroll to position [117, 0]
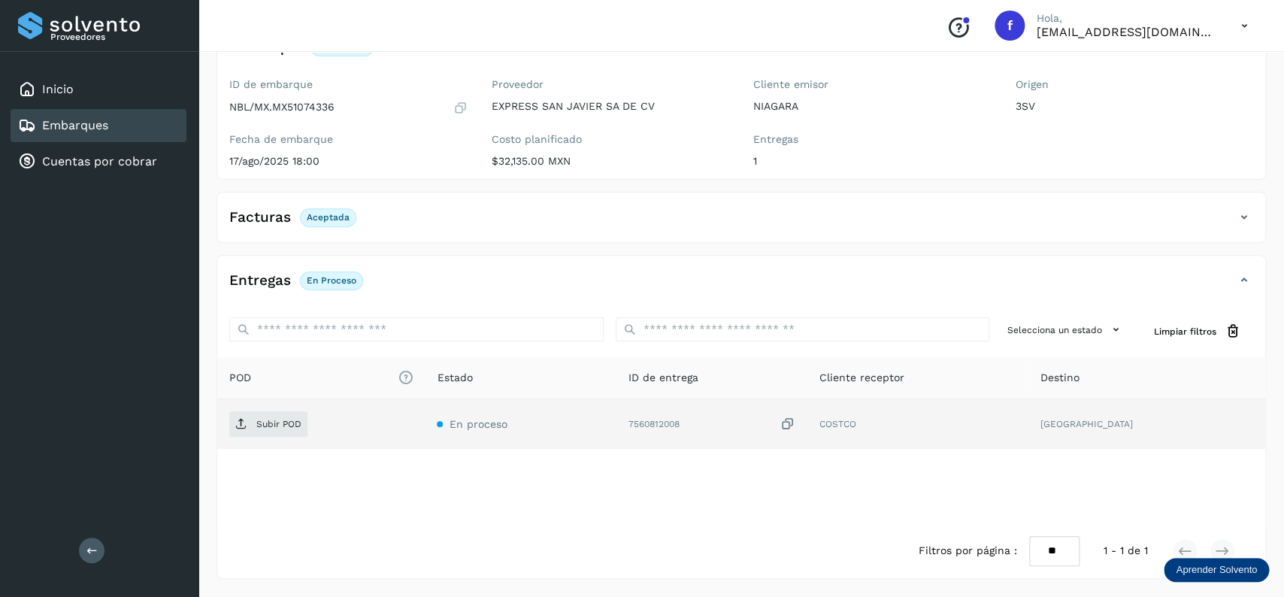
click at [425, 442] on td "Subir POD" at bounding box center [520, 424] width 191 height 50
click at [256, 434] on span "Subir POD" at bounding box center [268, 424] width 78 height 24
click at [129, 121] on div "Embarques" at bounding box center [99, 125] width 176 height 33
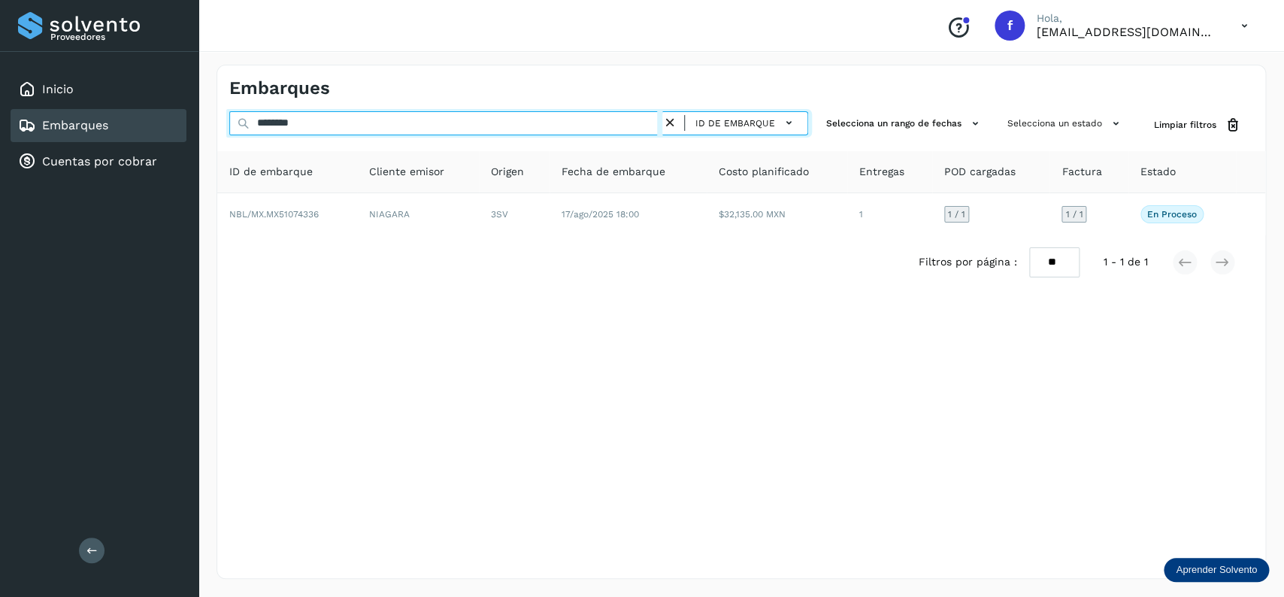
drag, startPoint x: 394, startPoint y: 117, endPoint x: 251, endPoint y: 117, distance: 142.8
click at [251, 117] on input "********" at bounding box center [445, 123] width 433 height 24
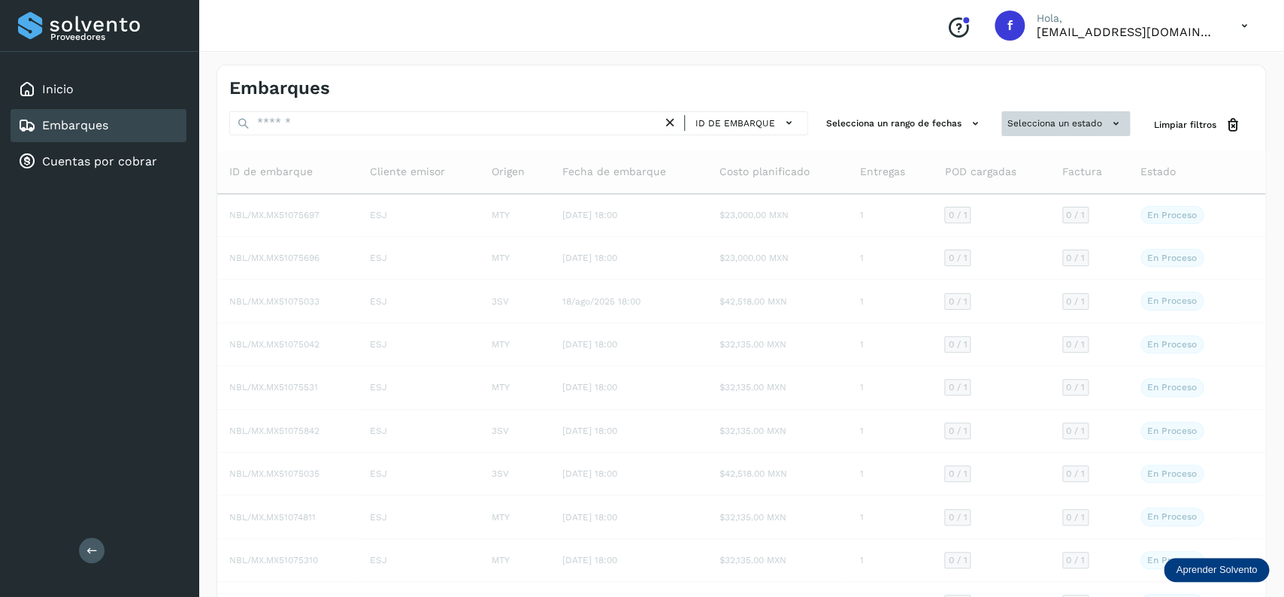
click at [1011, 122] on button "Selecciona un estado" at bounding box center [1065, 123] width 129 height 25
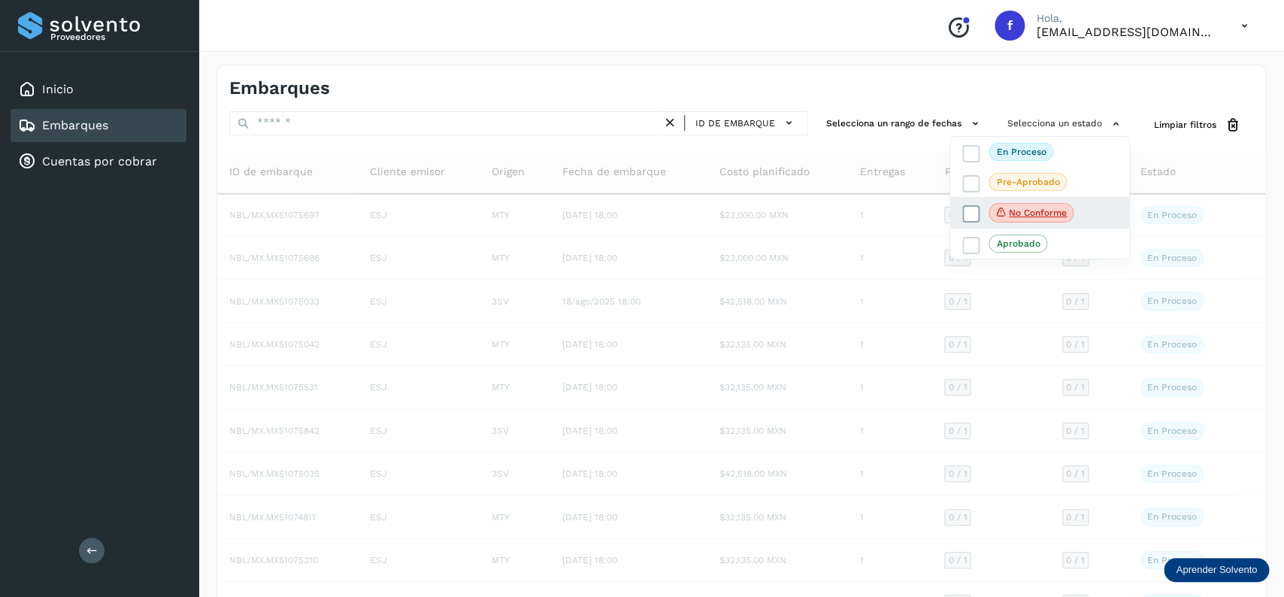
click at [973, 210] on icon at bounding box center [970, 214] width 15 height 15
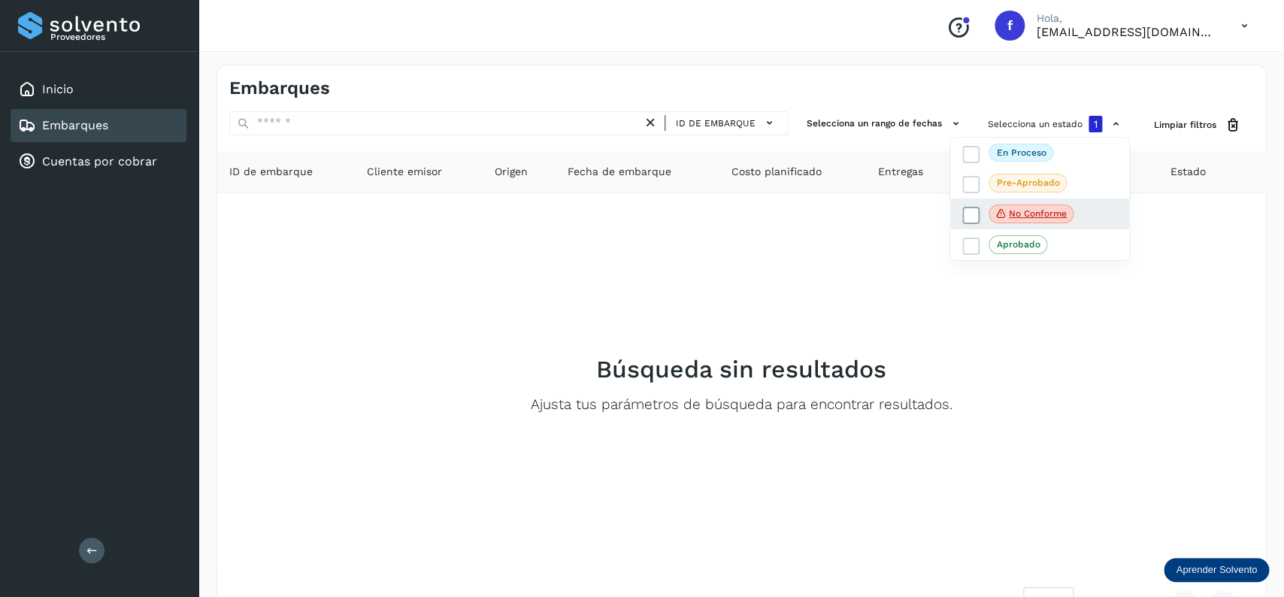
click at [969, 210] on icon at bounding box center [970, 214] width 15 height 15
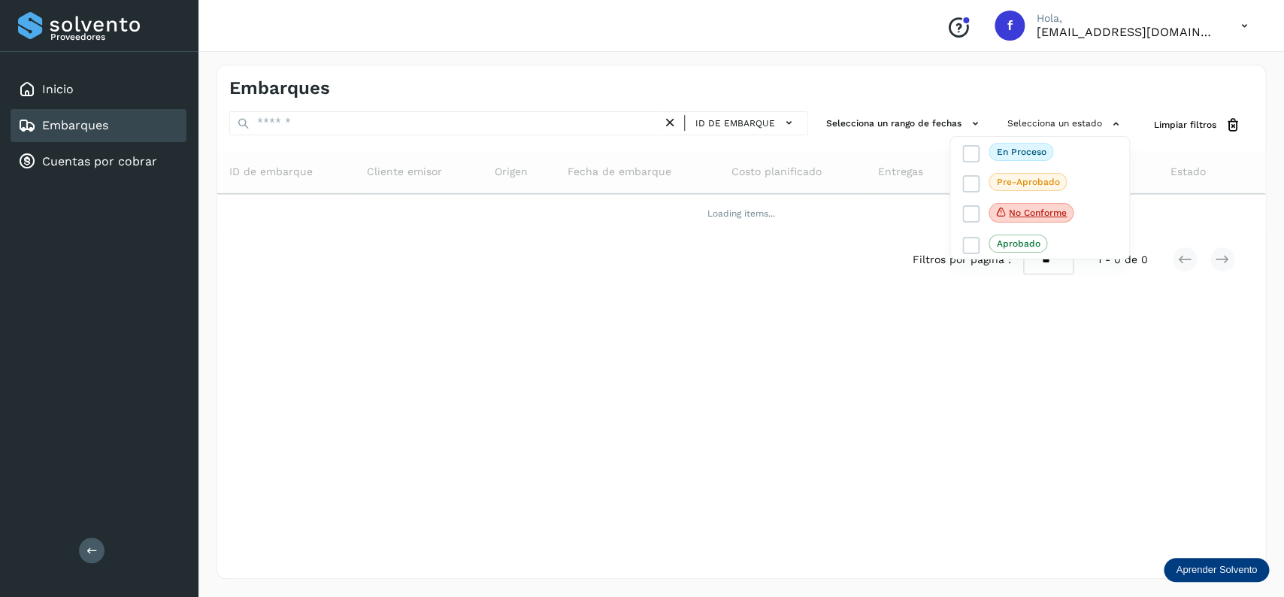
click at [180, 119] on div "Embarques" at bounding box center [99, 125] width 176 height 33
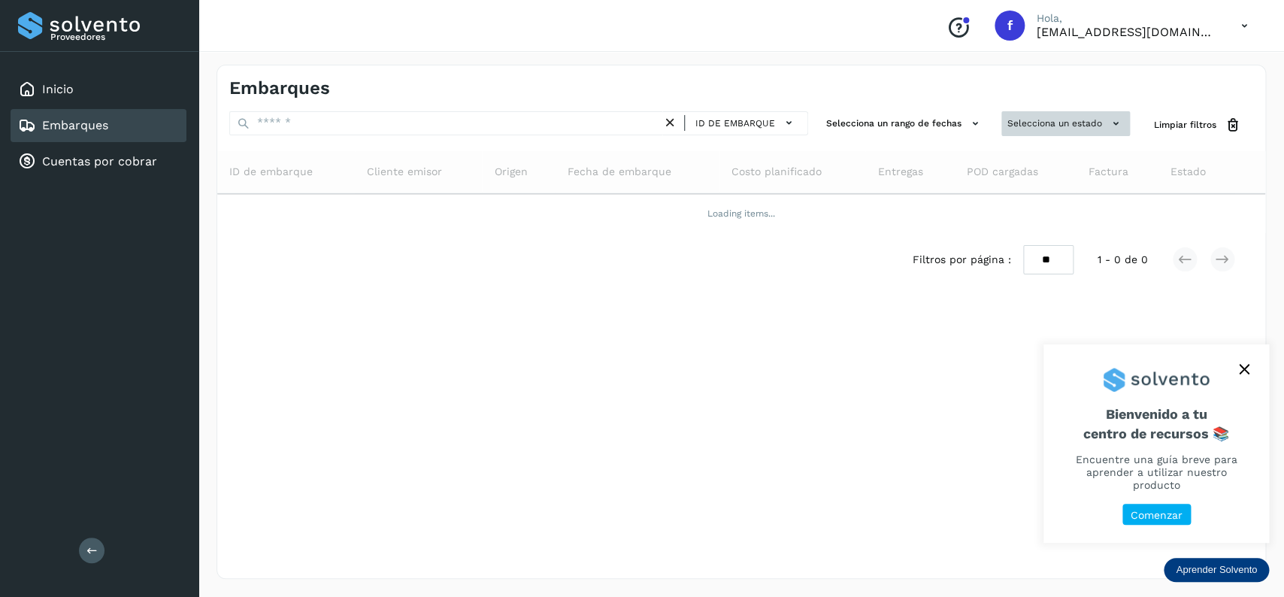
click at [1086, 120] on button "Selecciona un estado" at bounding box center [1065, 123] width 129 height 25
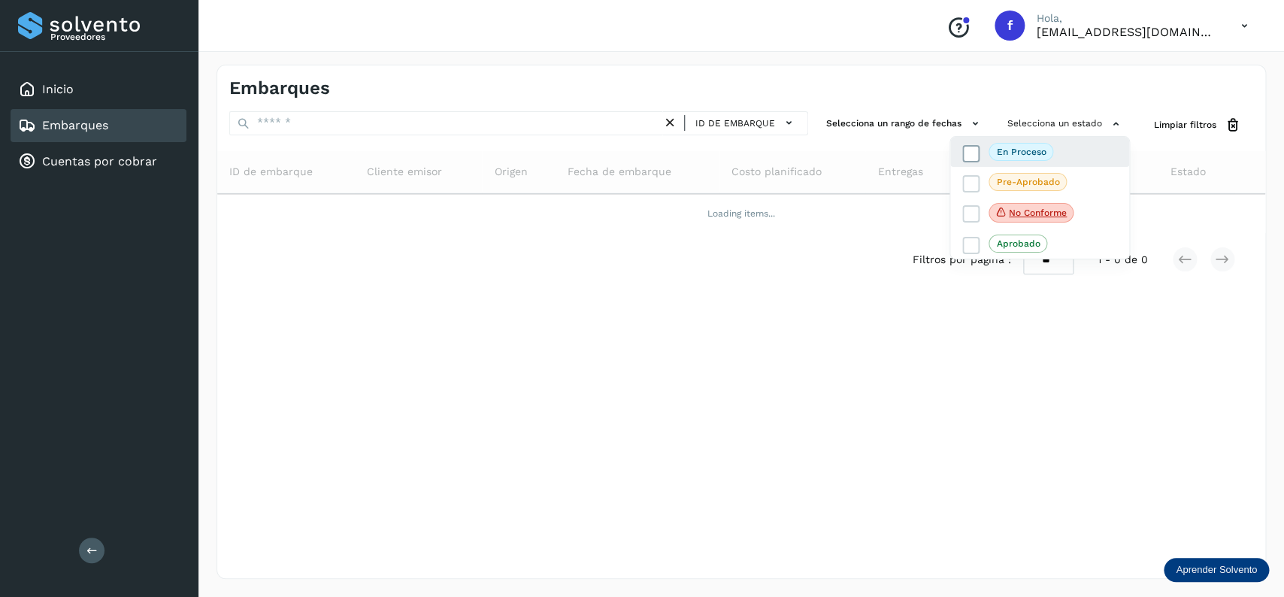
click at [966, 156] on icon at bounding box center [970, 153] width 15 height 15
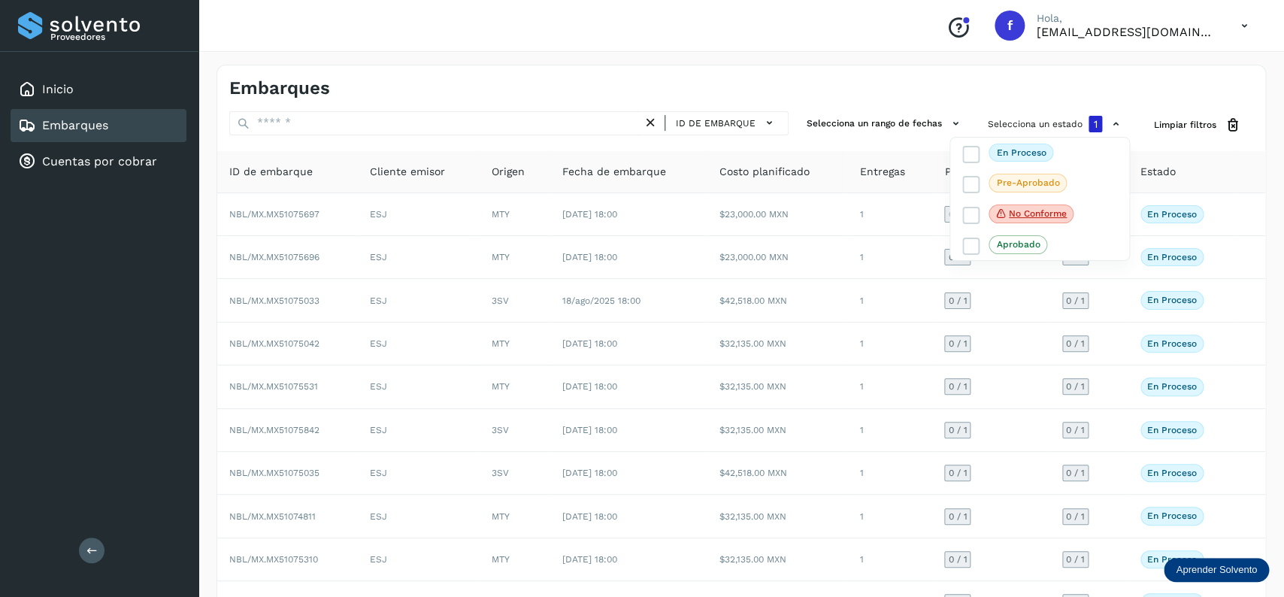
scroll to position [105, 0]
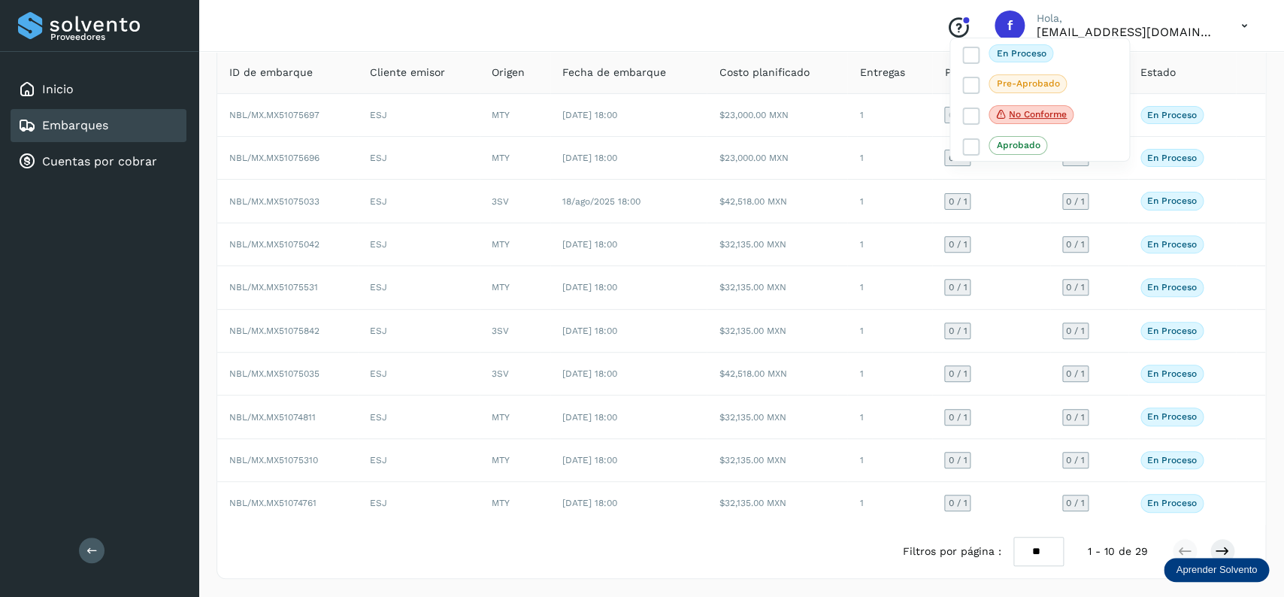
drag, startPoint x: 970, startPoint y: 567, endPoint x: 1272, endPoint y: 544, distance: 303.0
click at [976, 564] on div at bounding box center [642, 298] width 1284 height 597
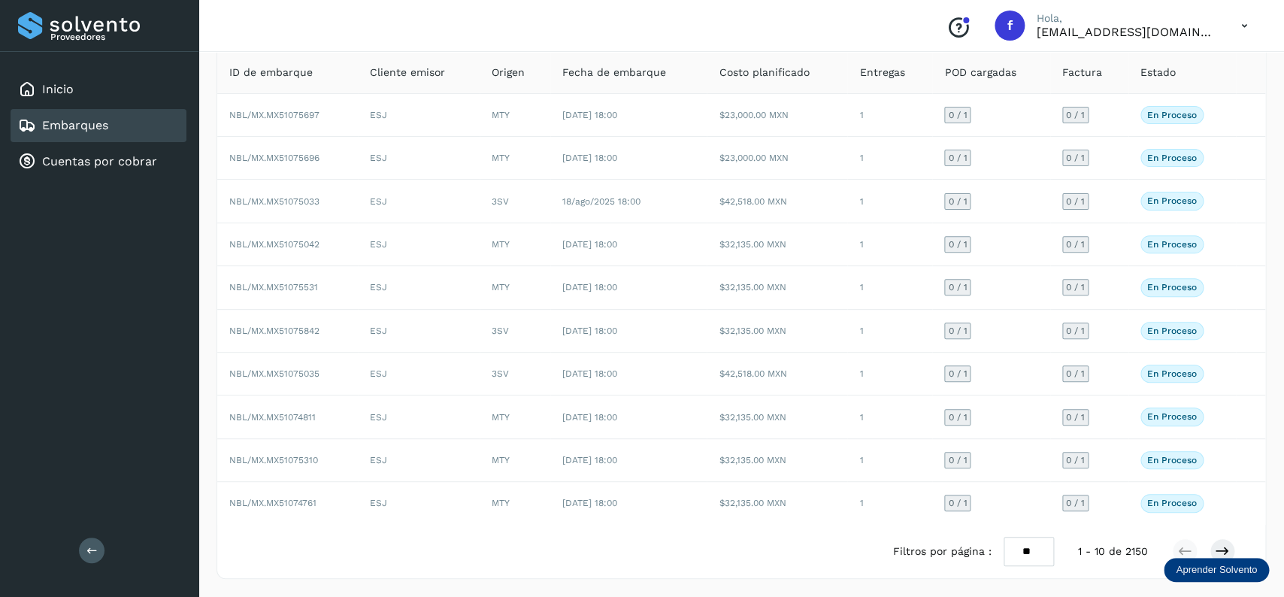
click at [117, 119] on div "Embarques" at bounding box center [99, 125] width 176 height 33
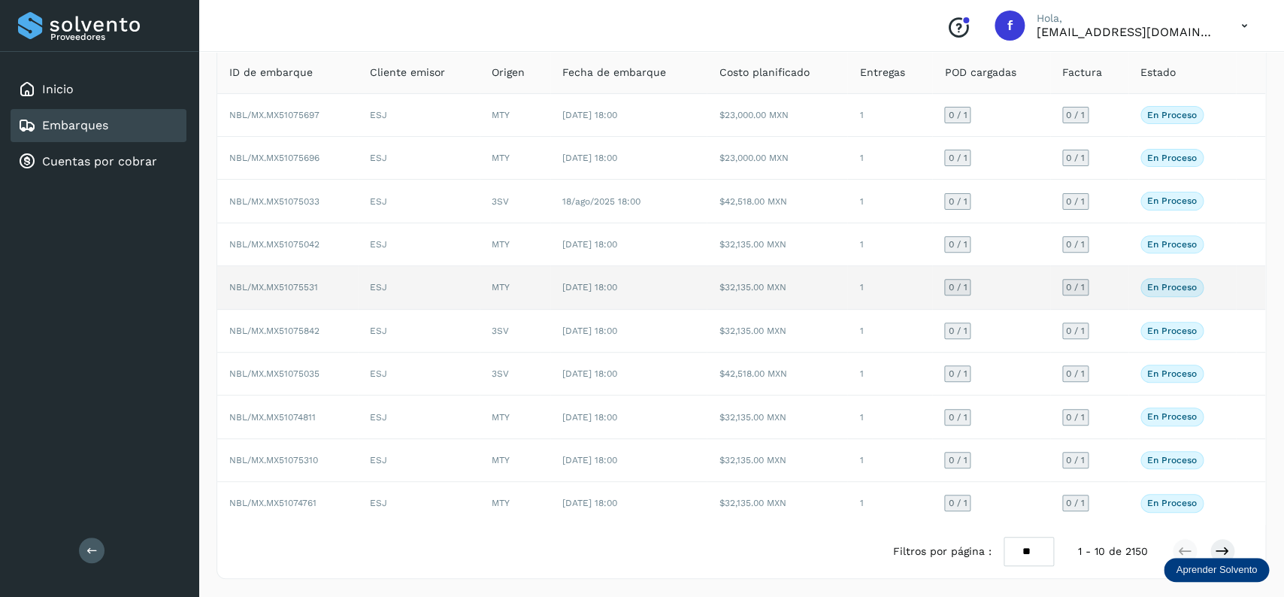
scroll to position [0, 0]
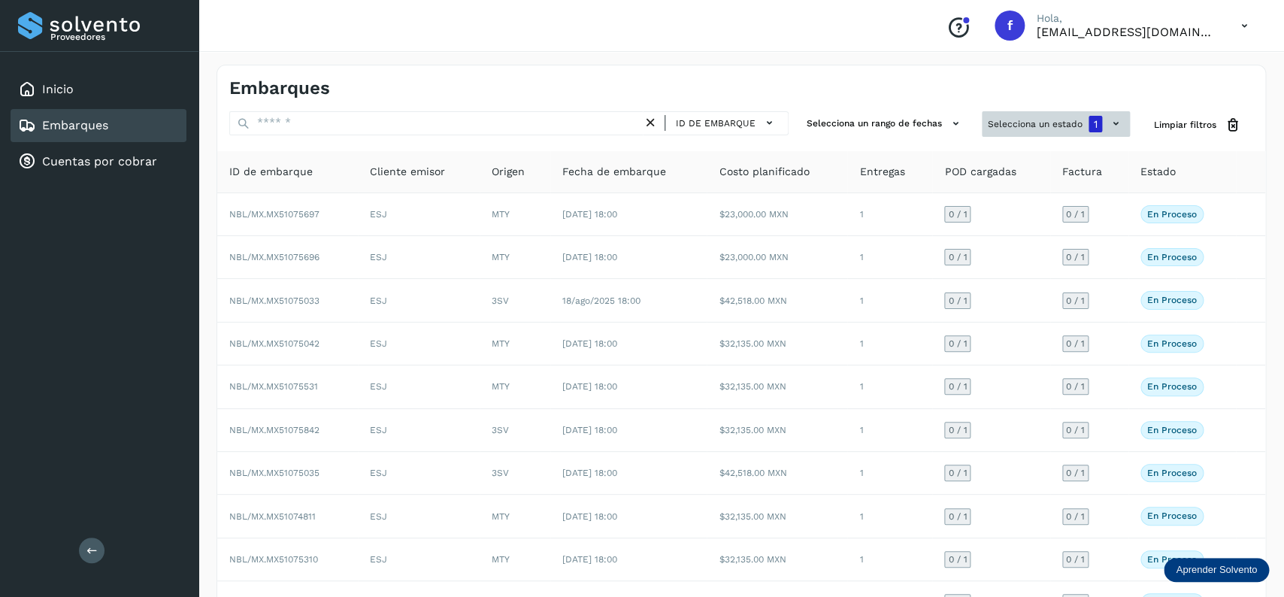
click at [1019, 127] on button "Selecciona un estado 1" at bounding box center [1055, 124] width 148 height 26
